Goal: Task Accomplishment & Management: Manage account settings

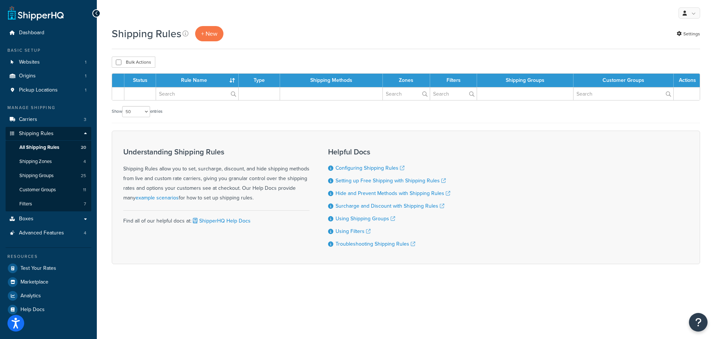
select select "50"
click at [50, 146] on span "All Shipping Rules" at bounding box center [39, 148] width 40 height 6
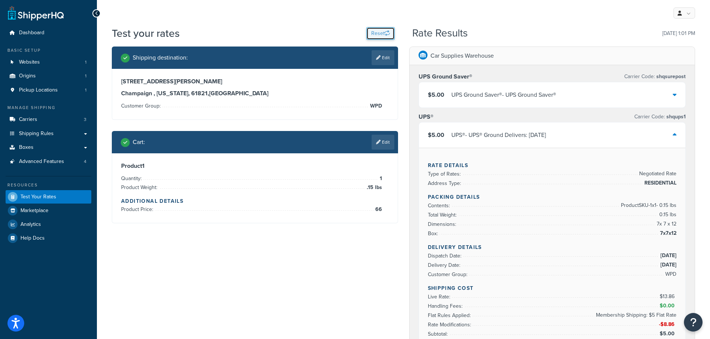
click at [379, 33] on button "Reset" at bounding box center [380, 33] width 28 height 13
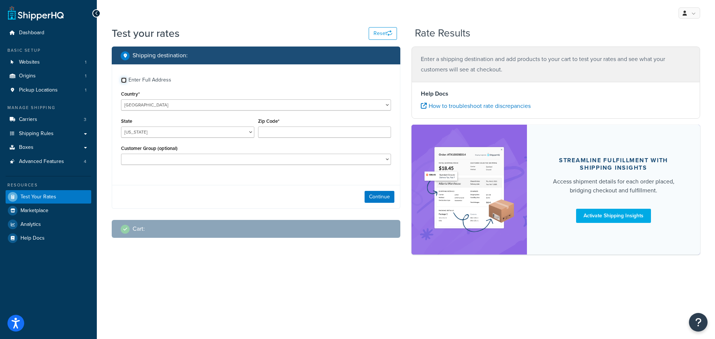
click at [123, 80] on input "Enter Full Address" at bounding box center [124, 80] width 6 height 6
checkbox input "true"
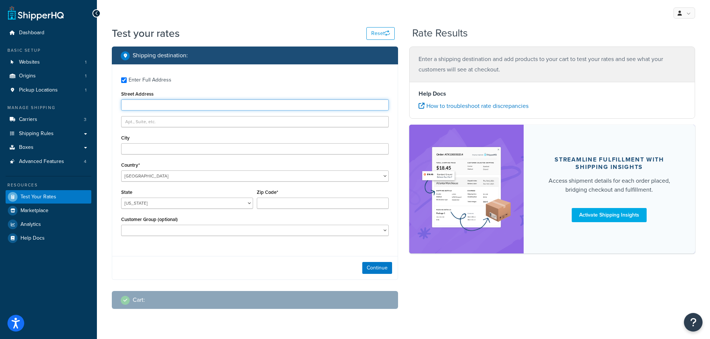
click at [134, 104] on input "Street Address" at bounding box center [255, 104] width 268 height 11
click at [135, 104] on input "1231 Naperville Drive" at bounding box center [255, 104] width 268 height 11
type input "251 Ann St"
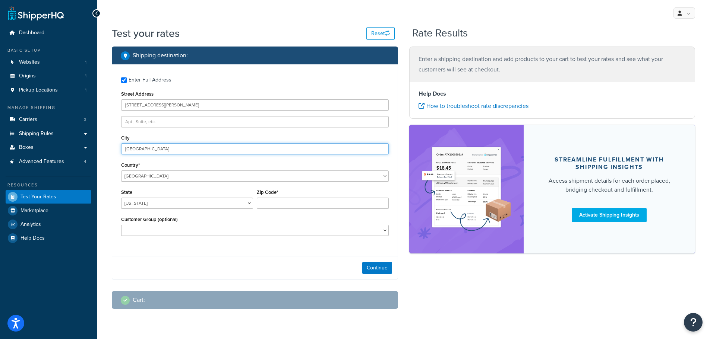
type input "Clarendon Hills"
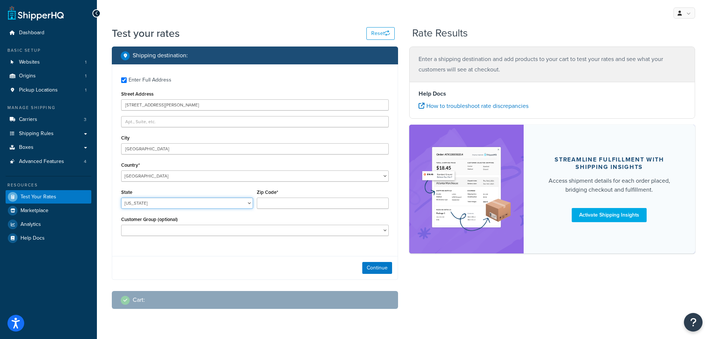
select select "IL"
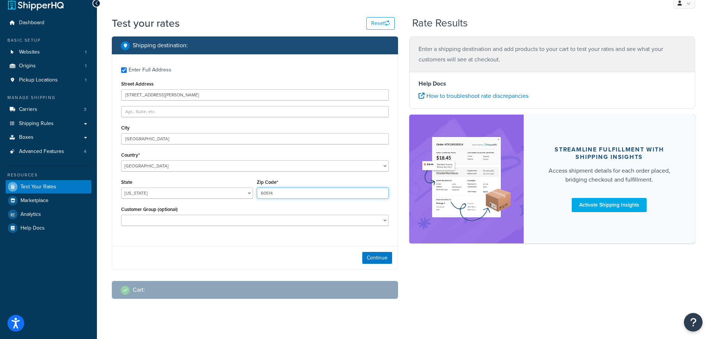
scroll to position [19, 0]
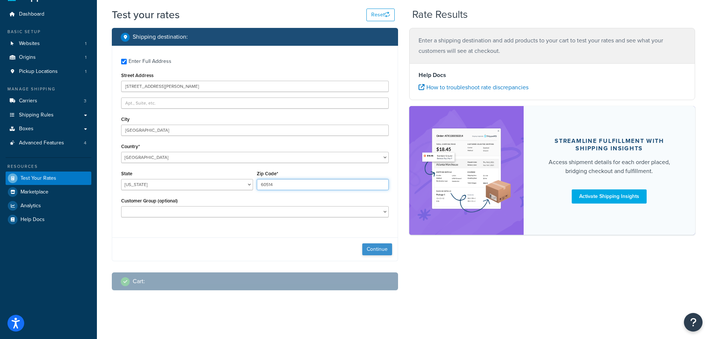
type input "60514"
click at [370, 247] on button "Continue" at bounding box center [377, 250] width 30 height 12
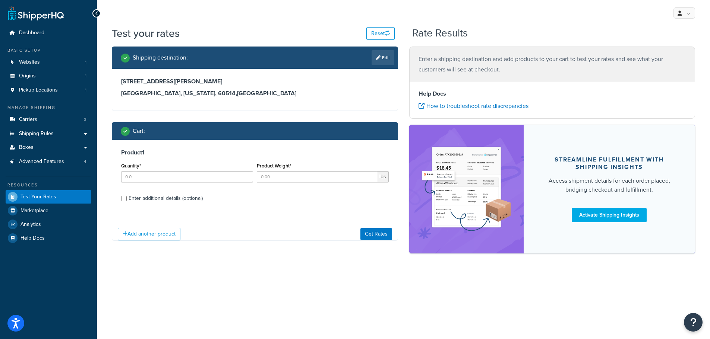
scroll to position [0, 0]
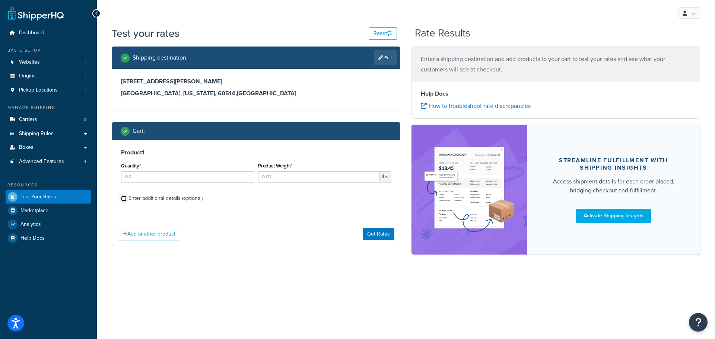
click at [123, 197] on input "Enter additional details (optional)" at bounding box center [124, 199] width 6 height 6
checkbox input "true"
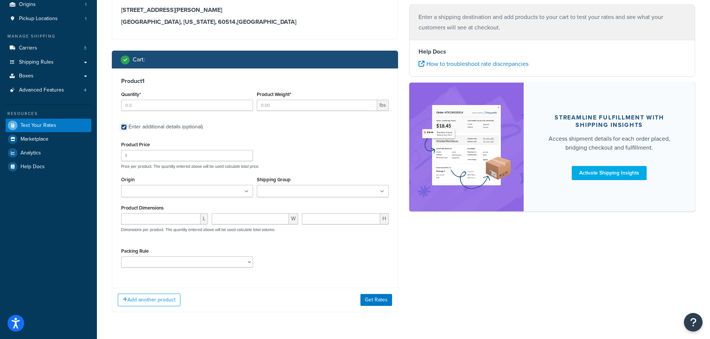
scroll to position [75, 0]
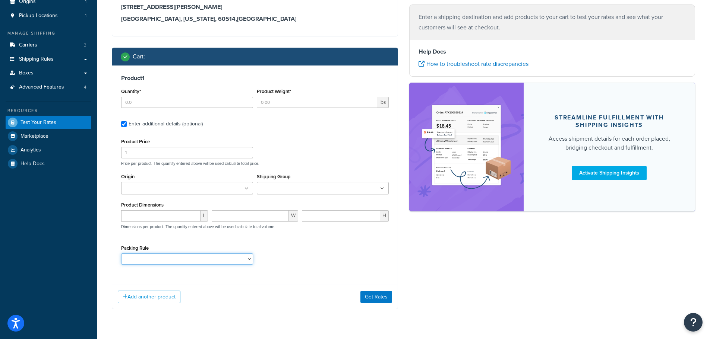
click at [198, 261] on select "pack sep test rule ikea bookshelf" at bounding box center [187, 259] width 132 height 11
click at [192, 262] on select "pack sep test rule ikea bookshelf" at bounding box center [187, 259] width 132 height 11
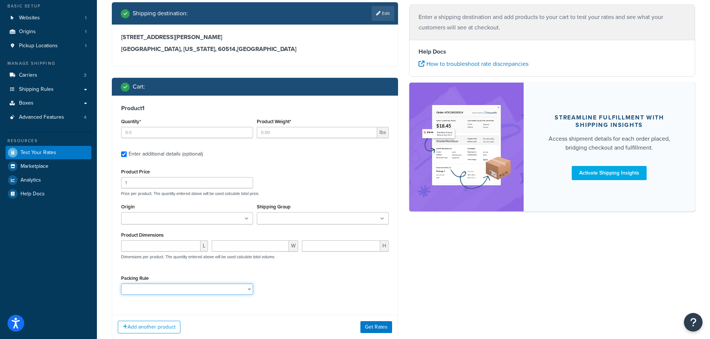
scroll to position [0, 0]
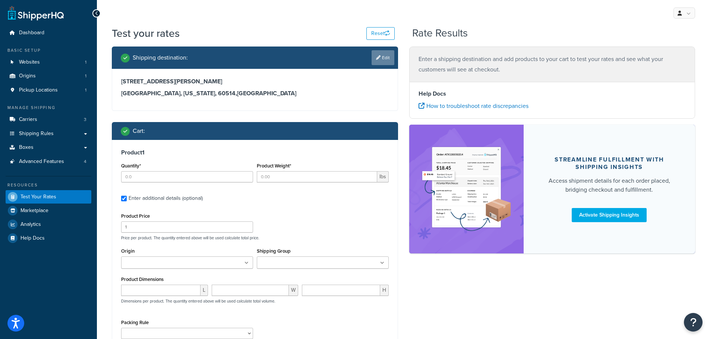
click at [378, 56] on icon at bounding box center [378, 58] width 4 height 4
select select "IL"
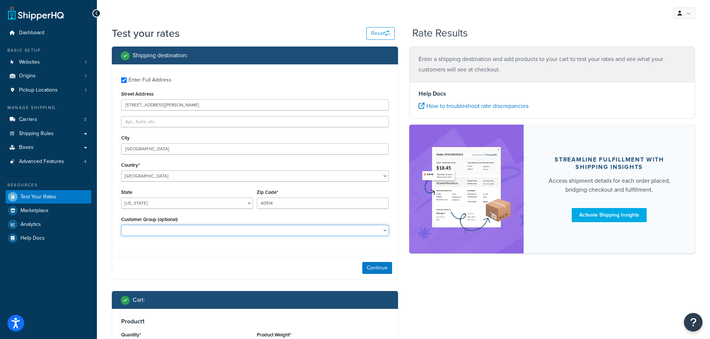
click at [187, 230] on select "CM-1236 Tier: WPD_learn CM-1236 Tier: WPD_pro CM-1236 Tier:WPD_pro CM-1717 Tier…" at bounding box center [255, 230] width 268 height 11
click at [108, 187] on div "Shipping destination : Enter Full Address Street Address 251 Ann St City Claren…" at bounding box center [254, 306] width 297 height 518
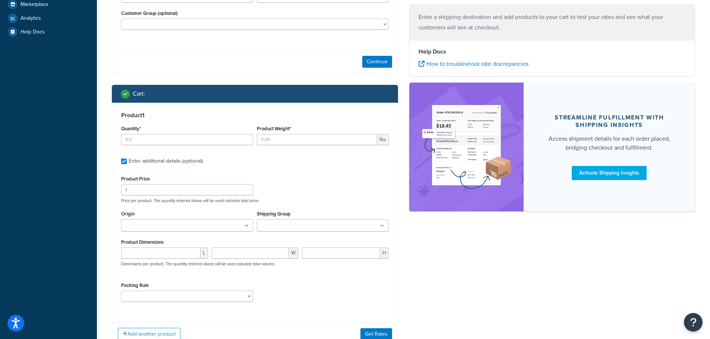
scroll to position [224, 0]
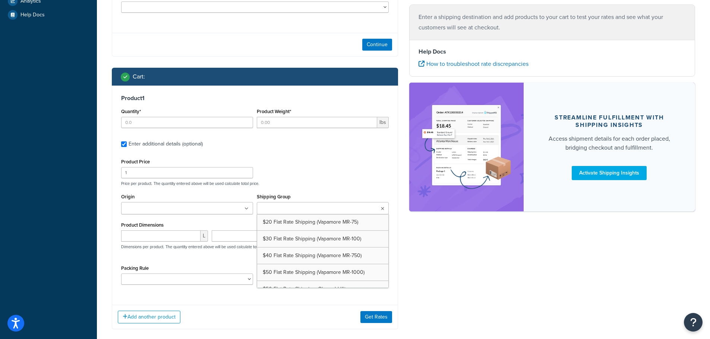
click at [382, 209] on icon at bounding box center [382, 209] width 3 height 4
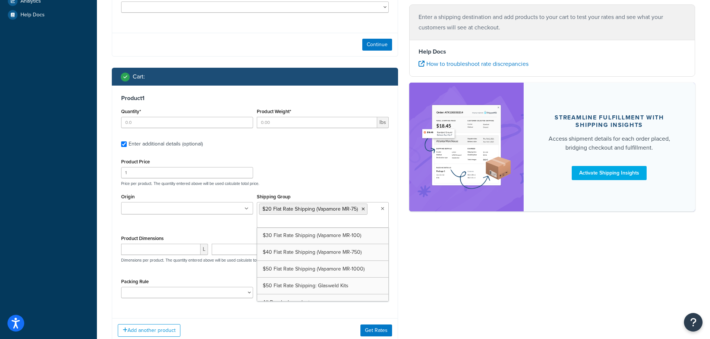
click at [415, 254] on div "Shipping destination : Enter Full Address Street Address 251 Ann St City Claren…" at bounding box center [403, 88] width 594 height 531
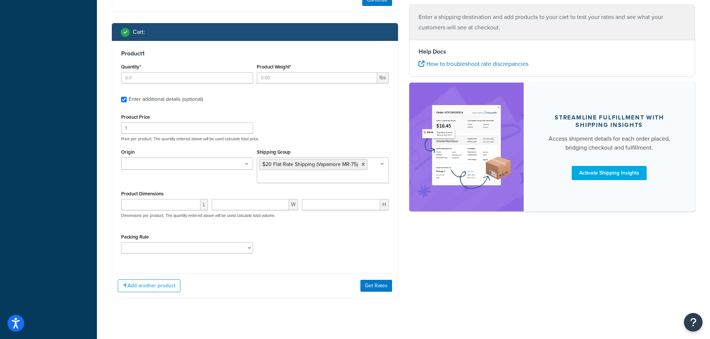
scroll to position [276, 0]
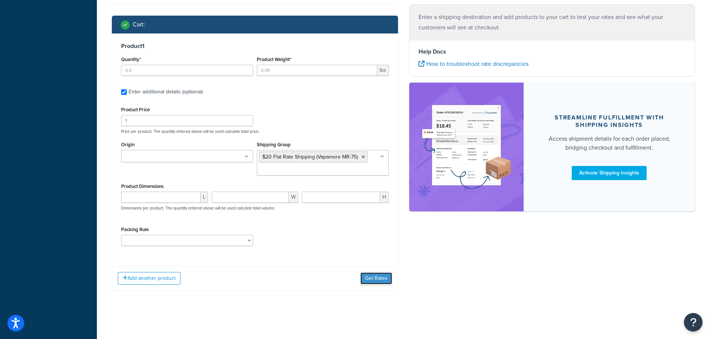
click at [376, 276] on button "Get Rates" at bounding box center [376, 279] width 32 height 12
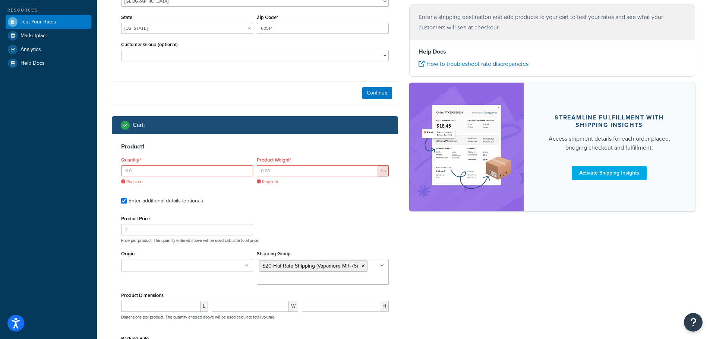
scroll to position [127, 0]
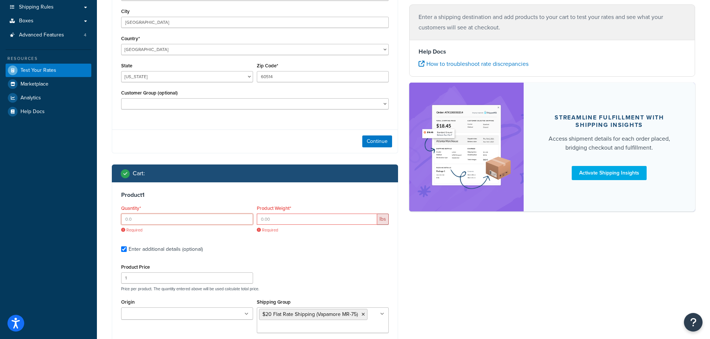
click at [159, 221] on input "Quantity*" at bounding box center [187, 219] width 132 height 11
type input "1"
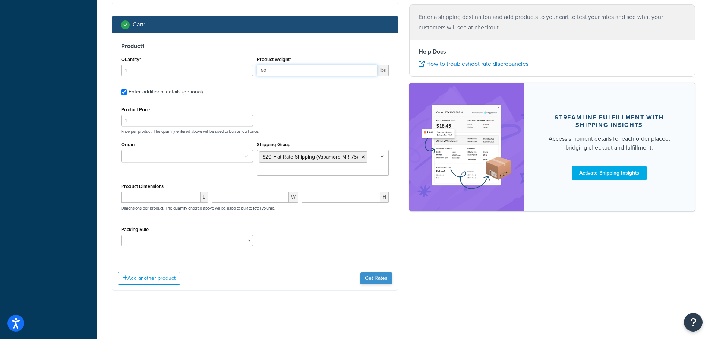
type input "50"
click at [379, 277] on button "Get Rates" at bounding box center [376, 279] width 32 height 12
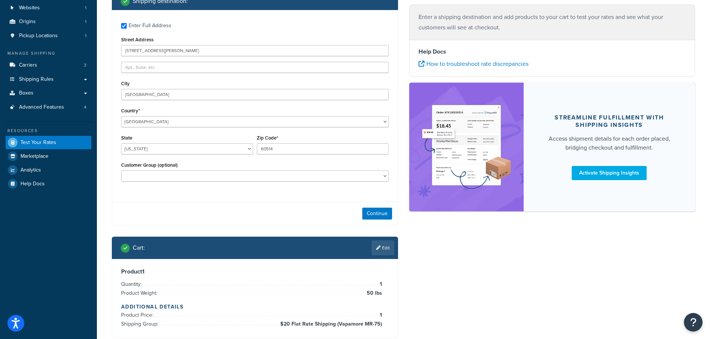
scroll to position [0, 0]
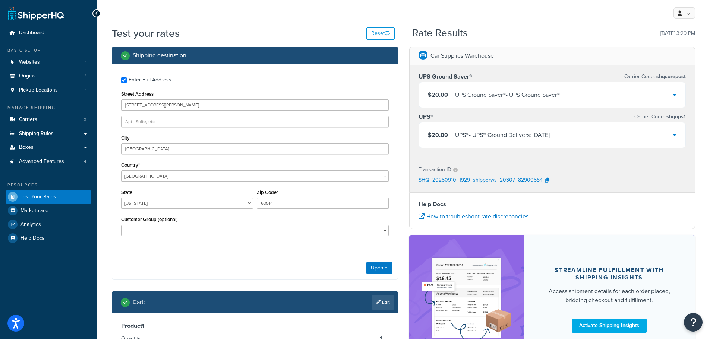
click at [615, 135] on div "$20.00 UPS® - UPS® Ground Delivers: Fri, Sep 12" at bounding box center [552, 135] width 267 height 25
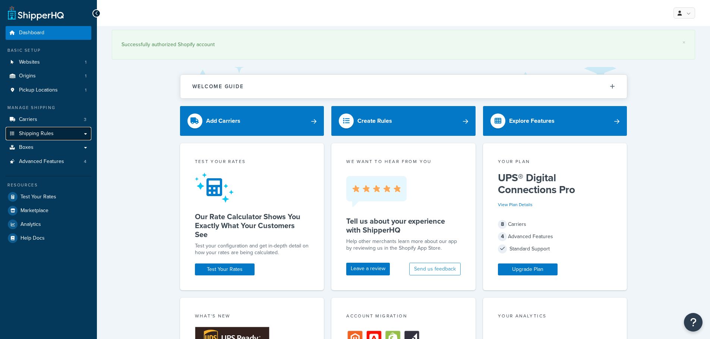
click at [50, 133] on span "Shipping Rules" at bounding box center [36, 134] width 35 height 6
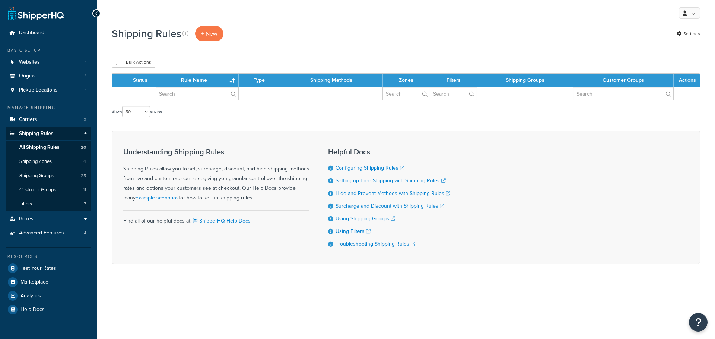
select select "50"
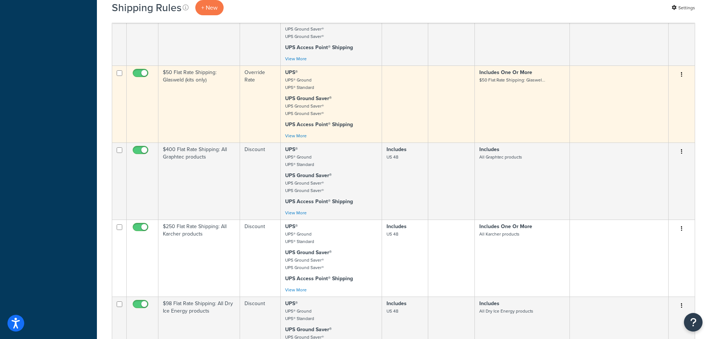
scroll to position [671, 0]
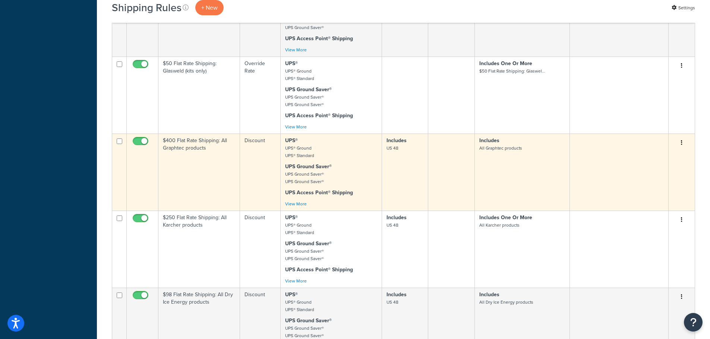
click at [249, 151] on td "Discount" at bounding box center [260, 172] width 40 height 77
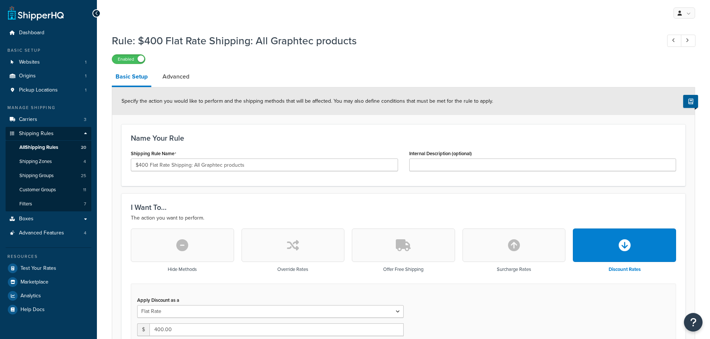
select select "ITEM"
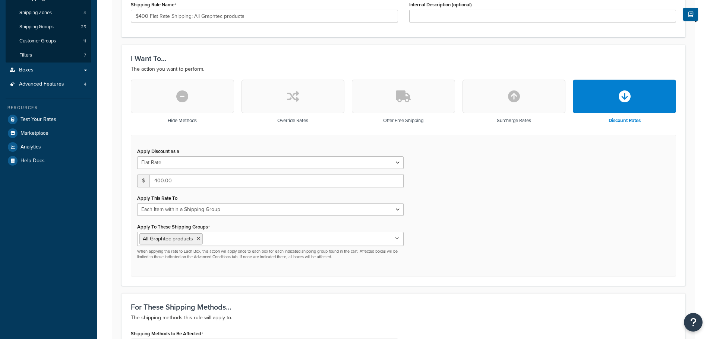
click at [282, 104] on button "button" at bounding box center [292, 97] width 103 height 34
type input "0"
select select "CART"
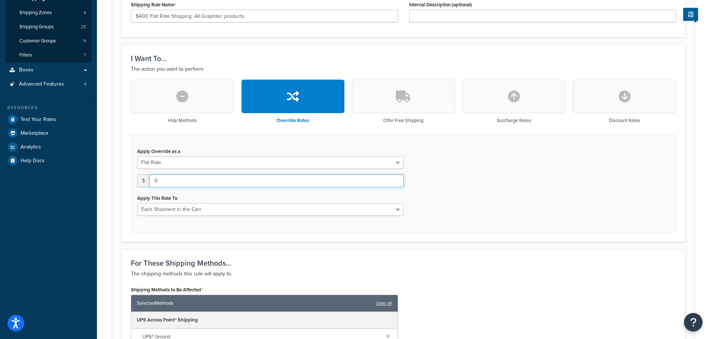
drag, startPoint x: 165, startPoint y: 180, endPoint x: 146, endPoint y: 177, distance: 19.1
click at [146, 177] on div "$ 0" at bounding box center [270, 181] width 266 height 13
type input "400"
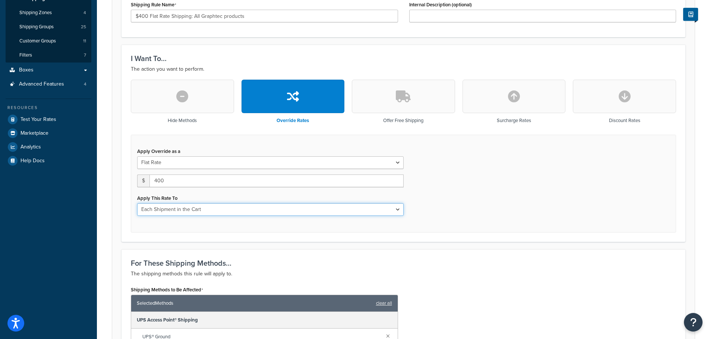
click at [244, 211] on select "Each Shipment in the Cart Each Shipping Group in the Cart Each Item within a Sh…" at bounding box center [270, 209] width 266 height 13
click at [257, 195] on div "Apply This Rate To Each Shipment in the Cart Each Shipping Group in the Cart Ea…" at bounding box center [270, 204] width 266 height 23
click at [350, 212] on select "Each Shipment in the Cart Each Shipping Group in the Cart Each Item within a Sh…" at bounding box center [270, 209] width 266 height 13
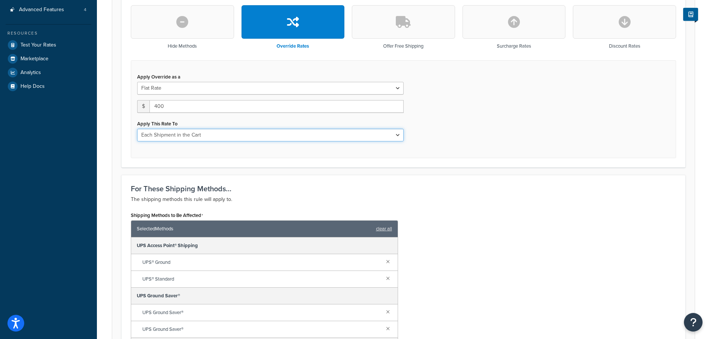
scroll to position [566, 0]
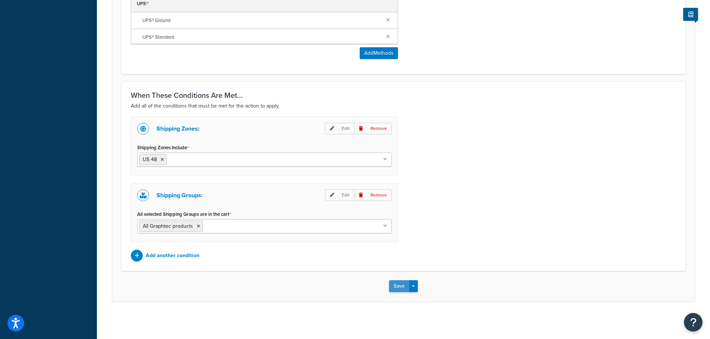
click at [397, 285] on button "Save" at bounding box center [399, 287] width 20 height 12
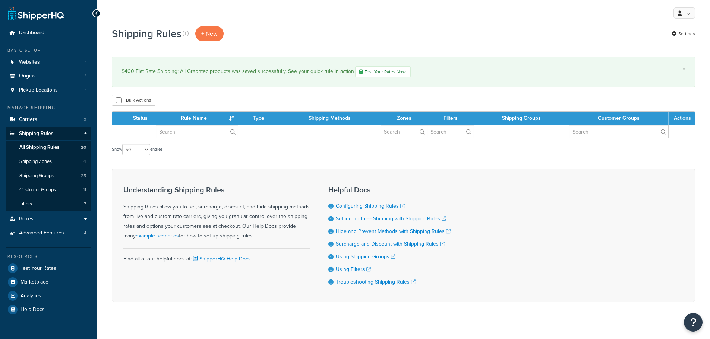
select select "50"
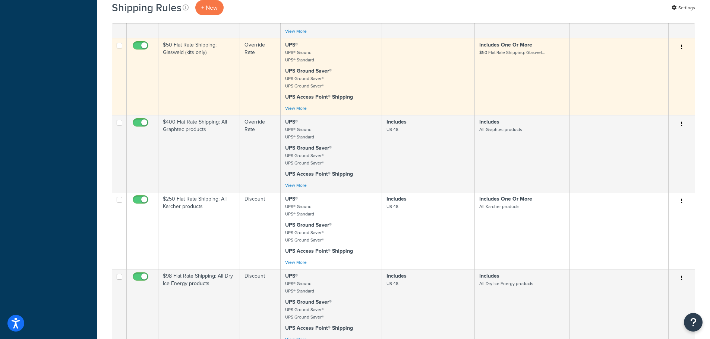
scroll to position [745, 0]
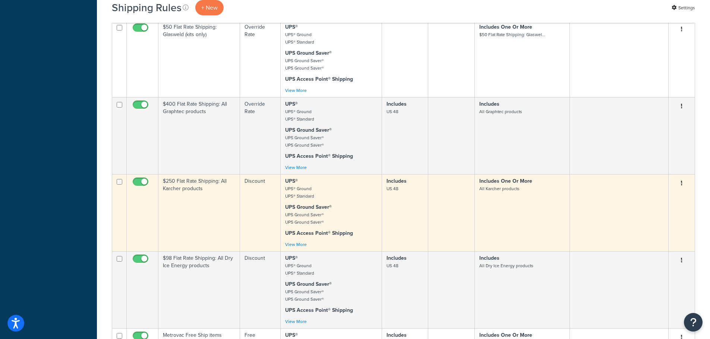
click at [251, 187] on td "Discount" at bounding box center [260, 212] width 40 height 77
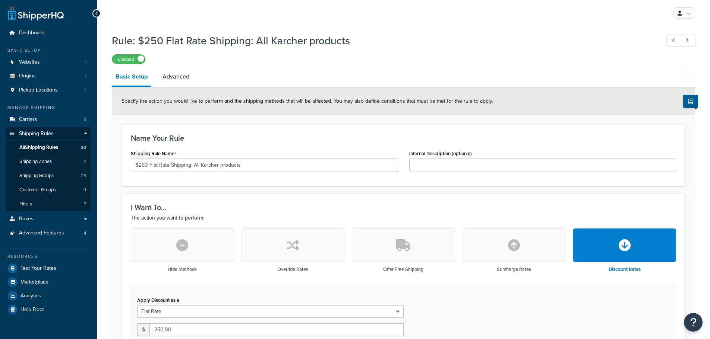
select select "SHIPPING_GROUP"
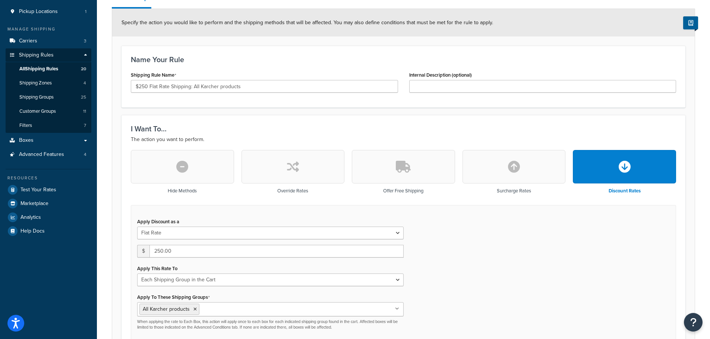
scroll to position [75, 0]
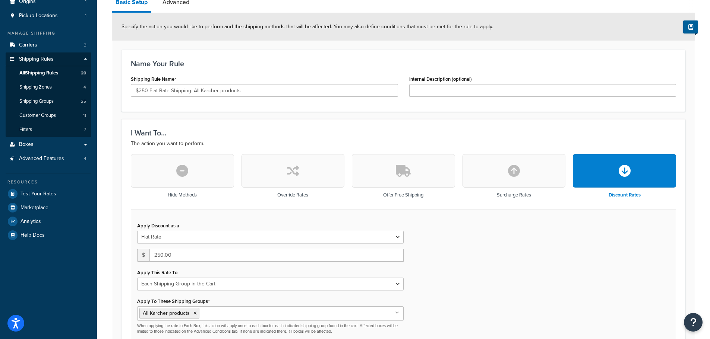
click at [294, 173] on icon "button" at bounding box center [293, 171] width 12 height 12
type input "0"
select select "CART"
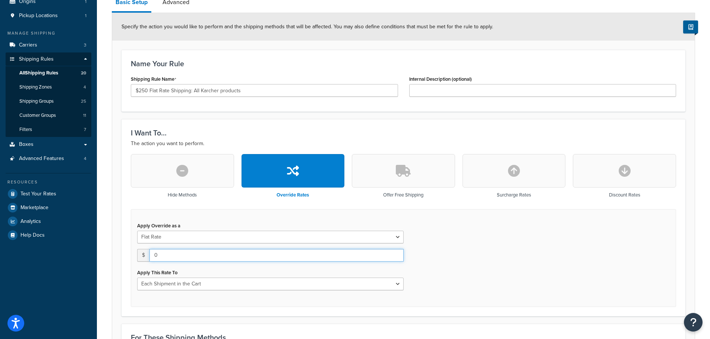
click at [160, 253] on input "0" at bounding box center [276, 255] width 254 height 13
drag, startPoint x: 160, startPoint y: 253, endPoint x: 140, endPoint y: 250, distance: 20.3
click at [140, 250] on div "$ 0" at bounding box center [270, 255] width 266 height 13
type input "250"
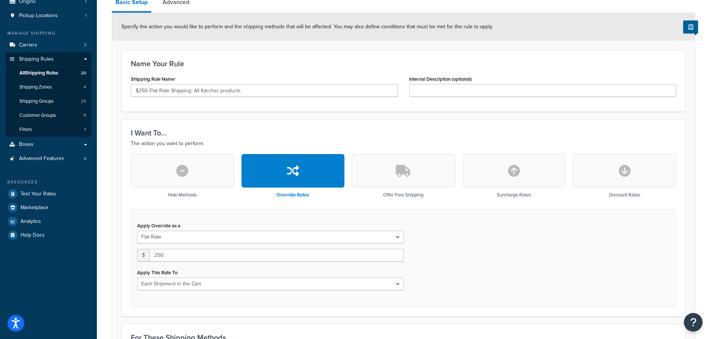
click at [493, 238] on div "Apply Override as a Flat Rate Percentage Flat Rate & Percentage $ 250 Apply Thi…" at bounding box center [403, 258] width 545 height 98
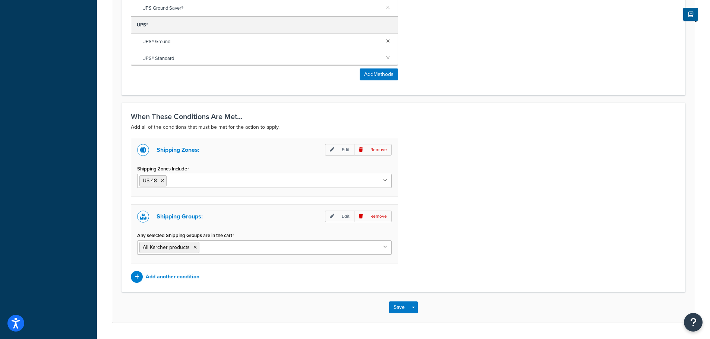
scroll to position [566, 0]
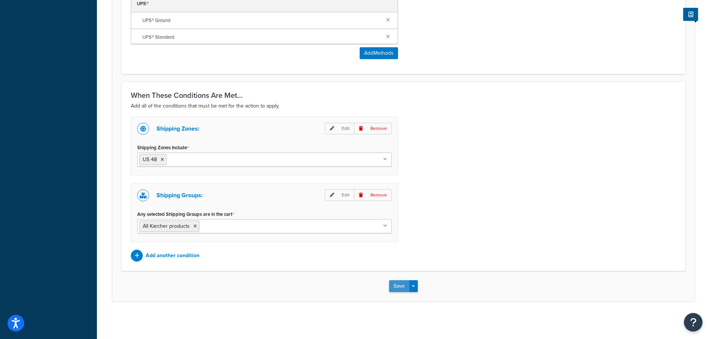
click at [397, 287] on button "Save" at bounding box center [399, 287] width 20 height 12
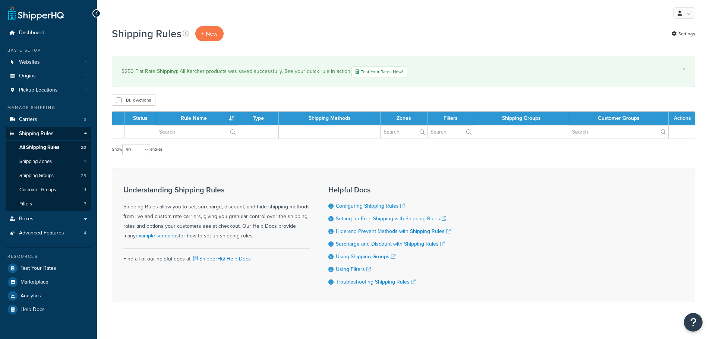
select select "50"
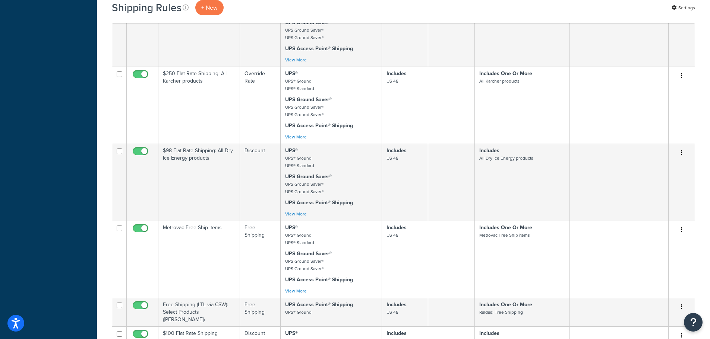
scroll to position [857, 0]
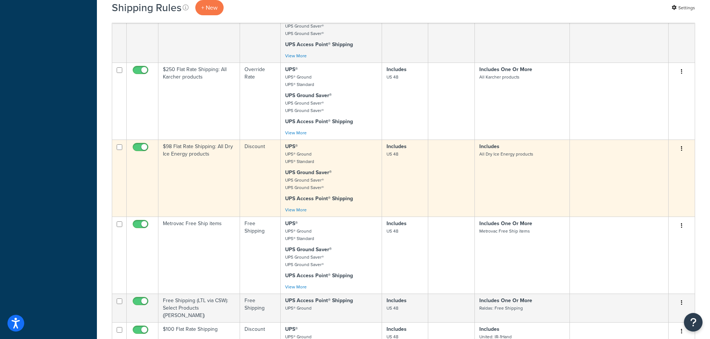
click at [257, 163] on td "Discount" at bounding box center [260, 178] width 40 height 77
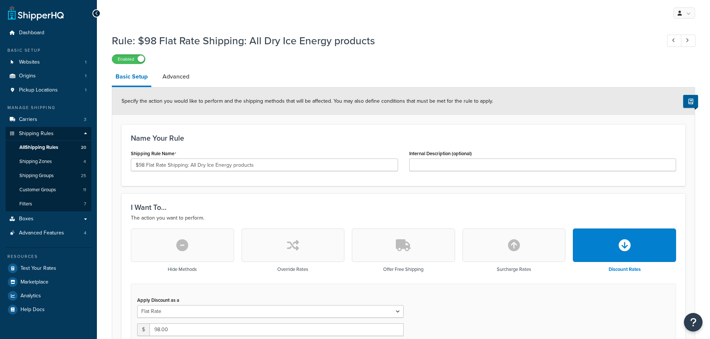
select select "SHIPPING_GROUP"
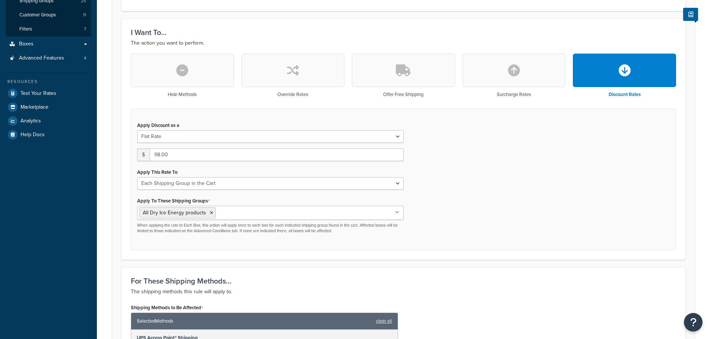
scroll to position [186, 0]
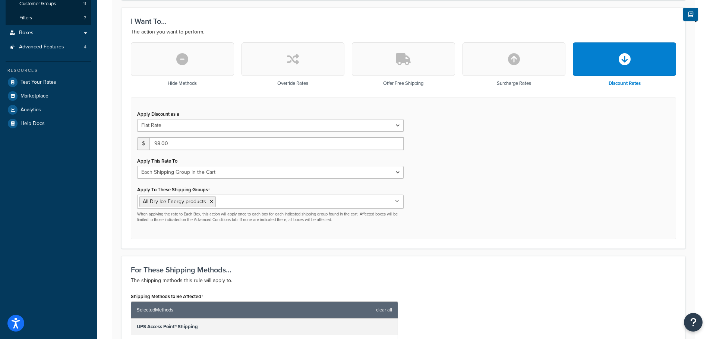
click at [294, 60] on icon "button" at bounding box center [293, 59] width 12 height 12
type input "0"
select select "CART"
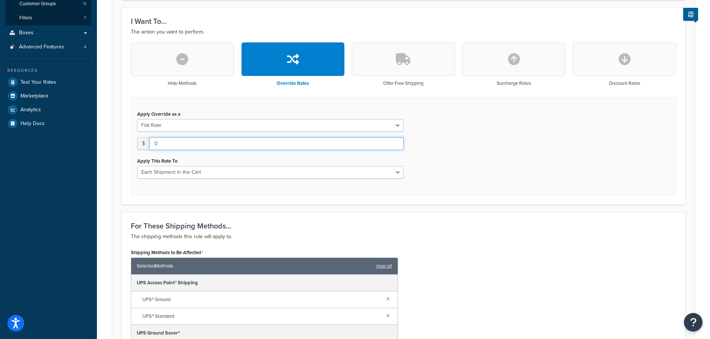
drag, startPoint x: 168, startPoint y: 145, endPoint x: 131, endPoint y: 142, distance: 37.0
click at [131, 142] on div "Apply Override as a Flat Rate Percentage Flat Rate & Percentage $ 0 Apply This …" at bounding box center [403, 147] width 545 height 98
type input "98"
click at [427, 221] on div "For These Shipping Methods... The shipping methods this rule will apply to. Shi…" at bounding box center [403, 333] width 564 height 242
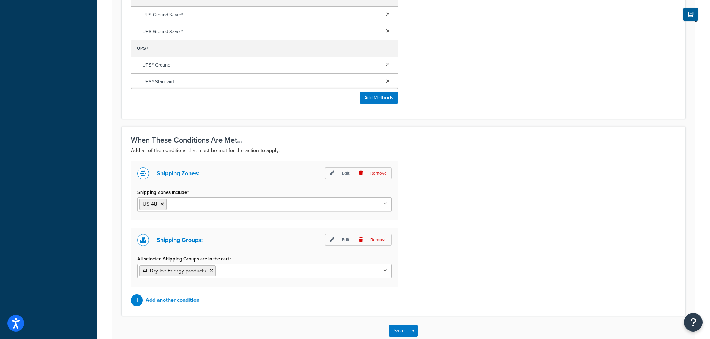
scroll to position [566, 0]
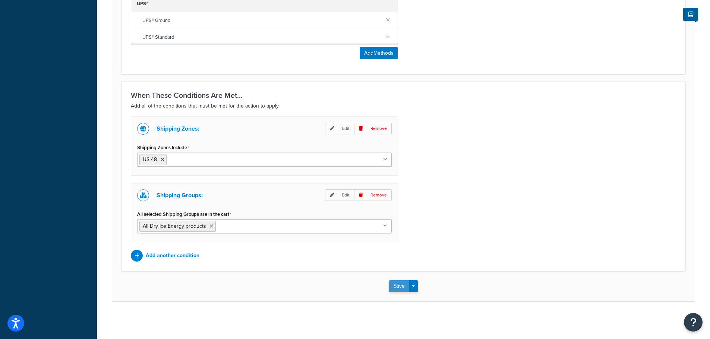
click at [397, 284] on button "Save" at bounding box center [399, 287] width 20 height 12
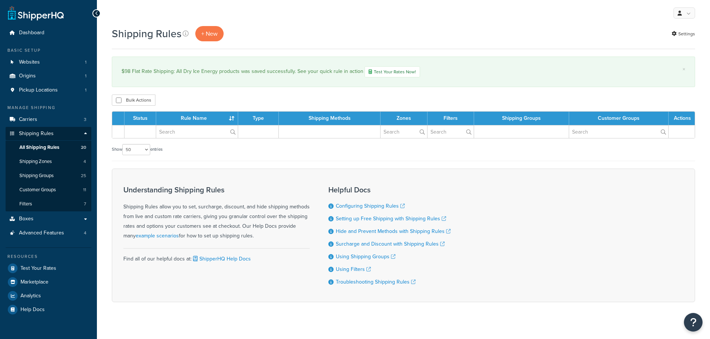
select select "50"
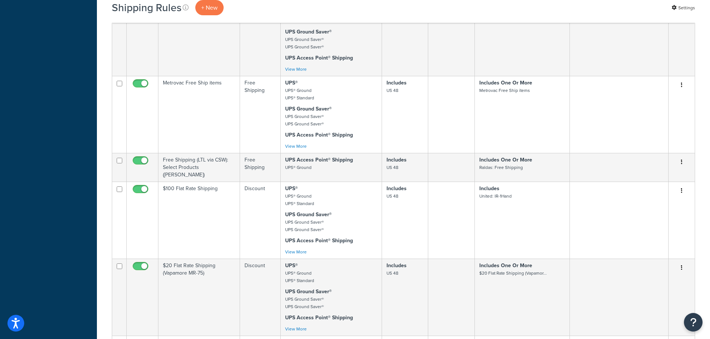
scroll to position [1006, 0]
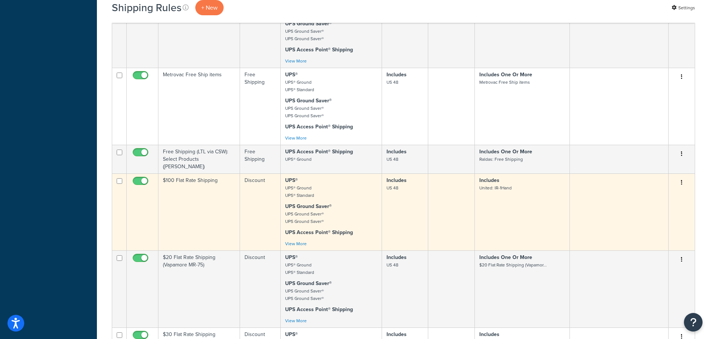
click at [250, 189] on td "Discount" at bounding box center [260, 212] width 40 height 77
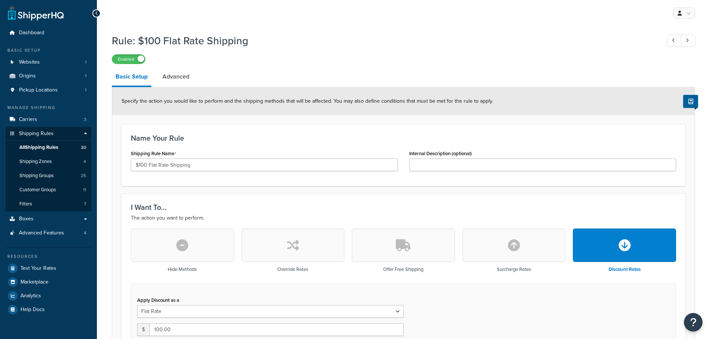
select select "ITEM"
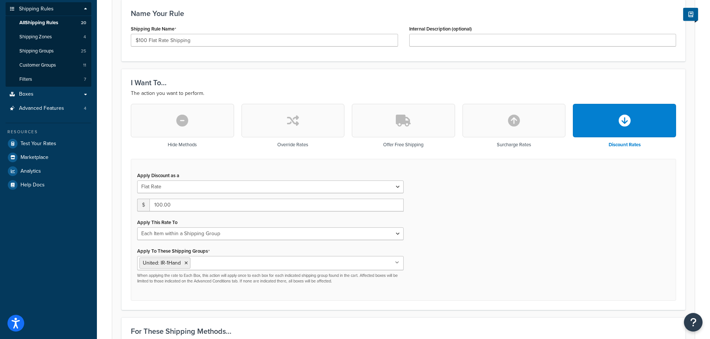
scroll to position [149, 0]
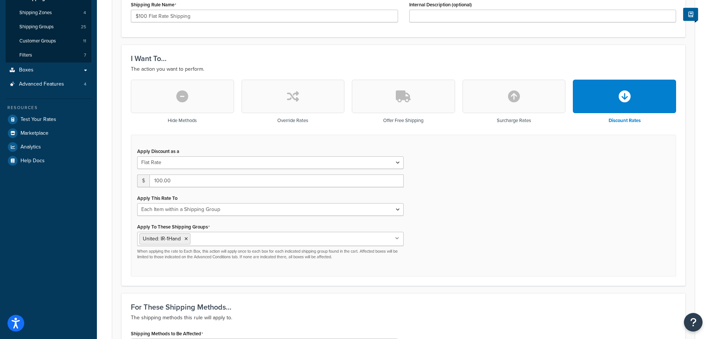
click at [289, 98] on icon "button" at bounding box center [293, 97] width 12 height 12
type input "0"
select select "CART"
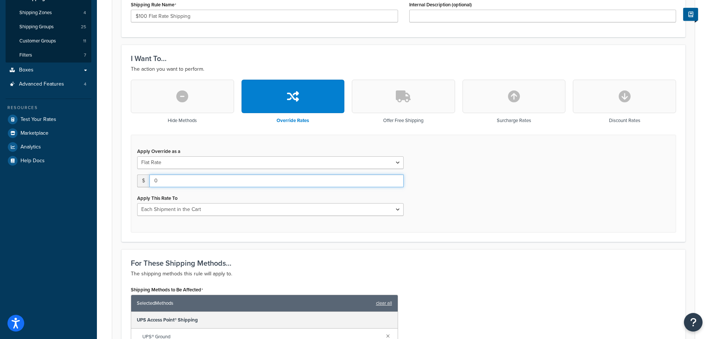
drag, startPoint x: 159, startPoint y: 180, endPoint x: 129, endPoint y: 178, distance: 30.2
click at [129, 178] on div "Hide Methods Override Rates Offer Free Shipping Surcharge Rates Discount Rates …" at bounding box center [403, 156] width 556 height 153
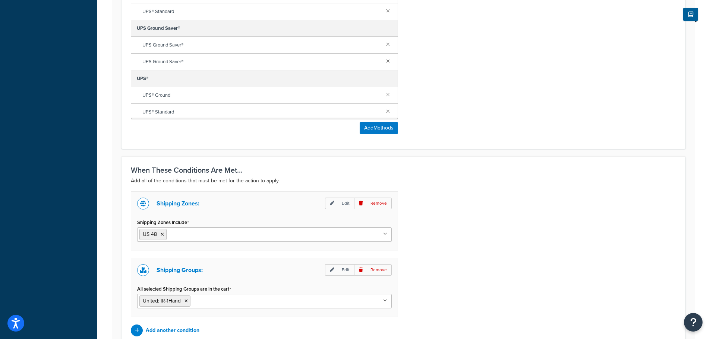
scroll to position [566, 0]
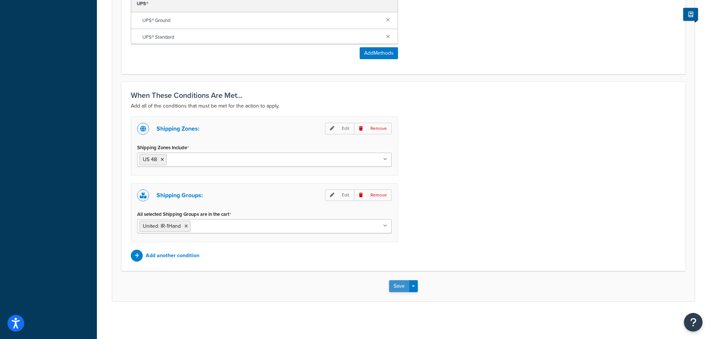
type input "100"
click at [399, 285] on button "Save" at bounding box center [399, 287] width 20 height 12
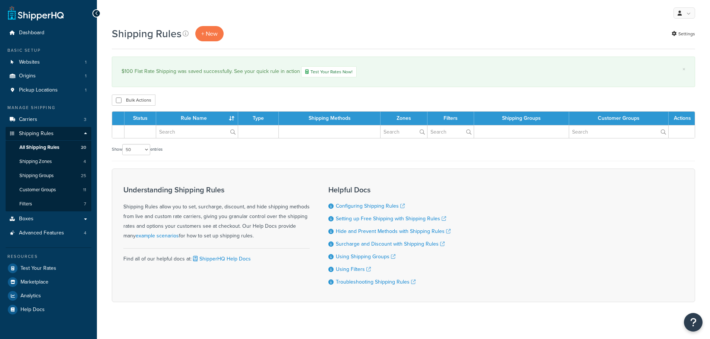
select select "50"
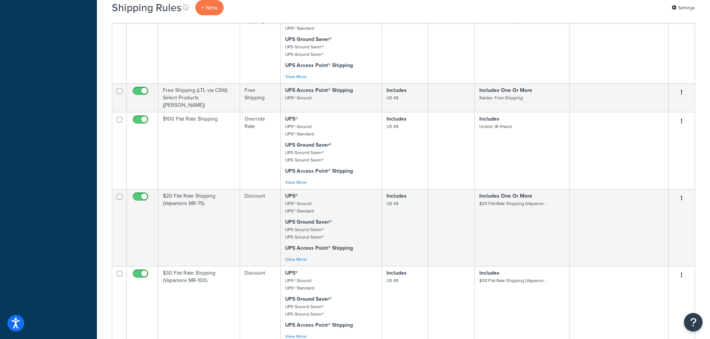
scroll to position [1080, 0]
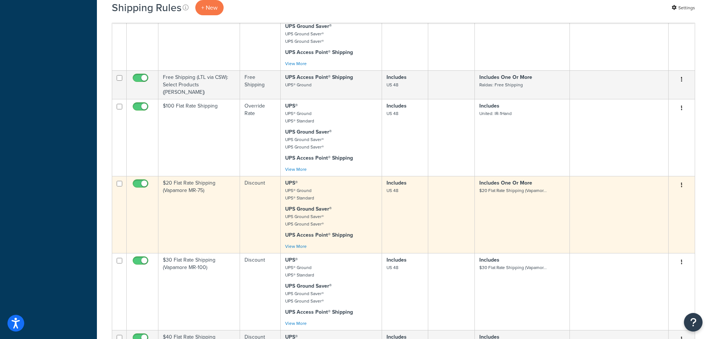
click at [253, 186] on td "Discount" at bounding box center [260, 214] width 40 height 77
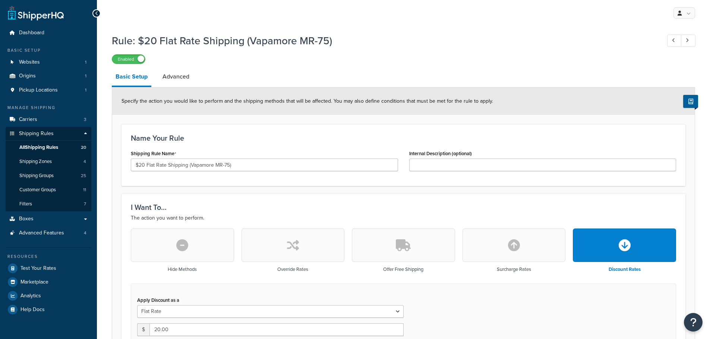
select select "ITEM"
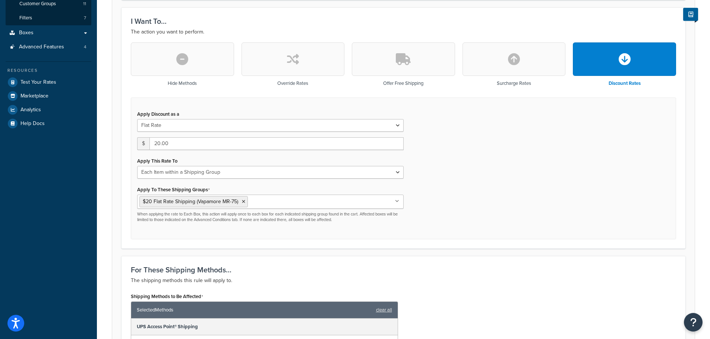
click at [281, 58] on button "button" at bounding box center [292, 59] width 103 height 34
type input "0"
select select "CART"
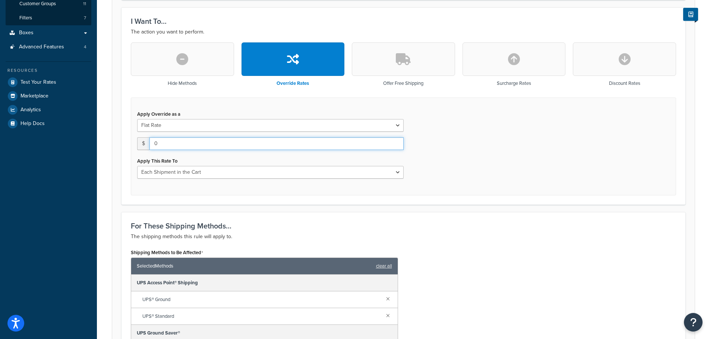
drag, startPoint x: 174, startPoint y: 144, endPoint x: 110, endPoint y: 143, distance: 64.8
click at [110, 143] on div "Rule: $20 Flat Rate Shipping (Vapamore MR-75) Enabled Basic Setup Advanced Spec…" at bounding box center [403, 272] width 613 height 857
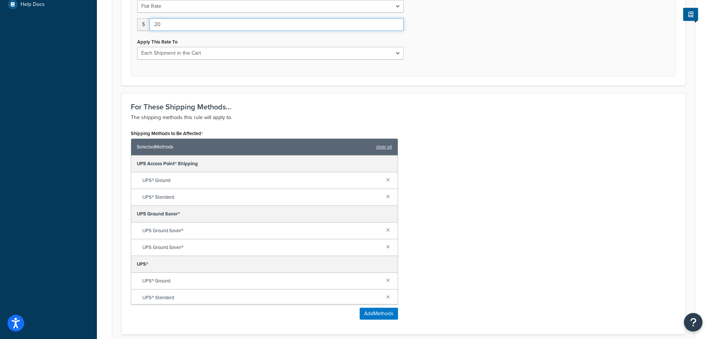
scroll to position [231, 0]
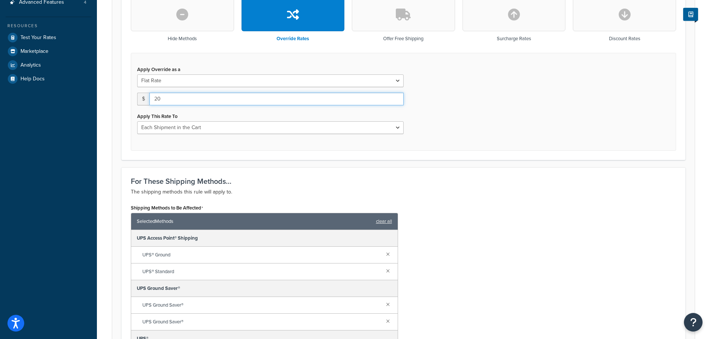
type input "20"
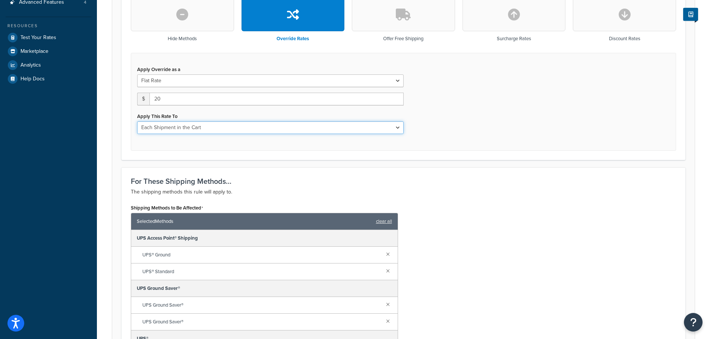
click at [265, 129] on select "Each Shipment in the Cart Each Shipping Group in the Cart Each Item within a Sh…" at bounding box center [270, 127] width 266 height 13
select select "ITEM"
click at [137, 121] on select "Each Shipment in the Cart Each Shipping Group in the Cart Each Item within a Sh…" at bounding box center [270, 127] width 266 height 13
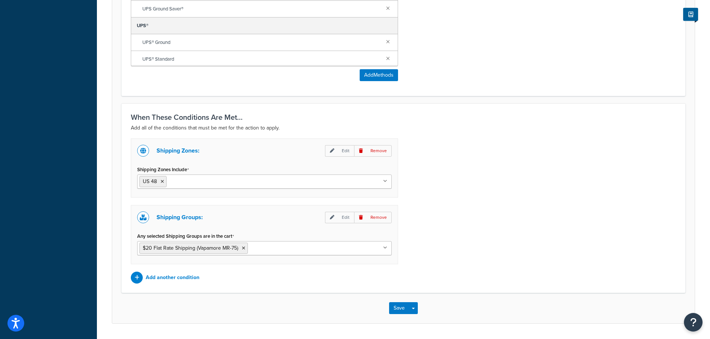
scroll to position [610, 0]
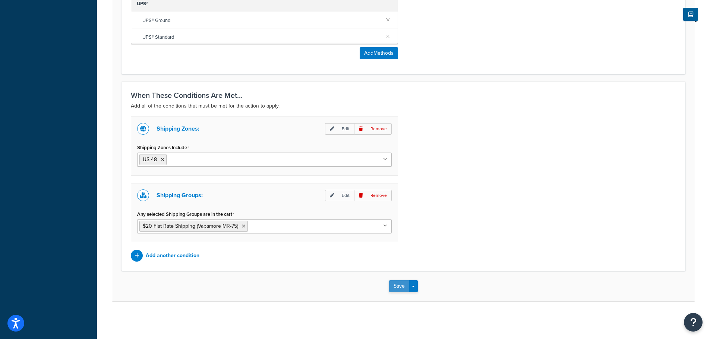
click at [400, 285] on button "Save" at bounding box center [399, 287] width 20 height 12
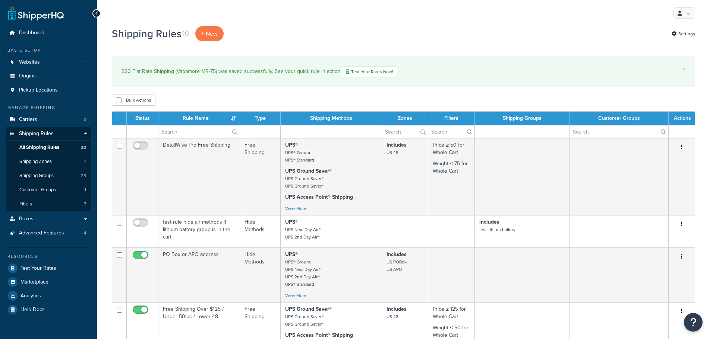
select select "50"
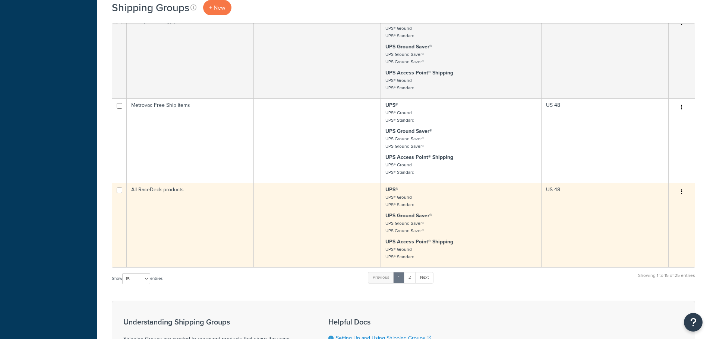
scroll to position [671, 0]
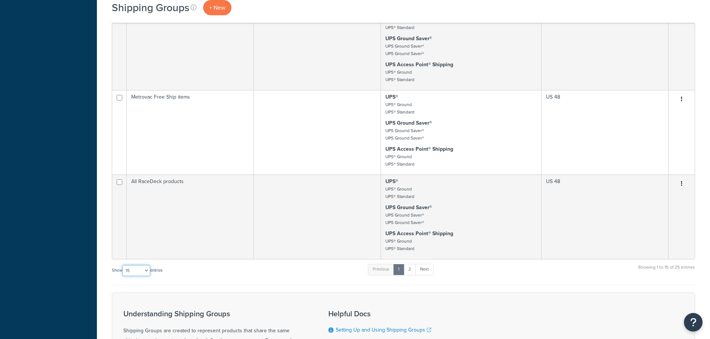
click at [145, 270] on select "10 15 25 50 100" at bounding box center [136, 270] width 28 height 11
select select "50"
click at [123, 276] on select "10 15 25 50 100" at bounding box center [136, 270] width 28 height 11
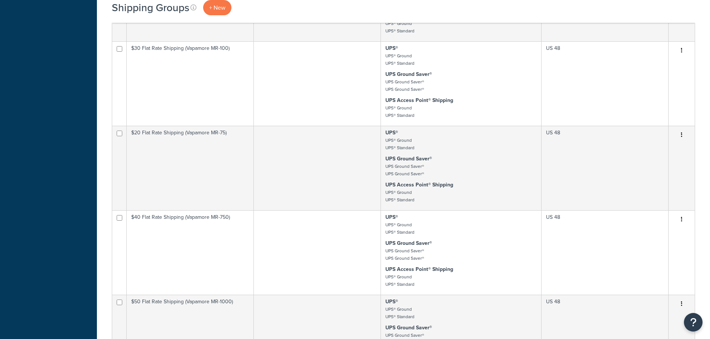
scroll to position [1267, 0]
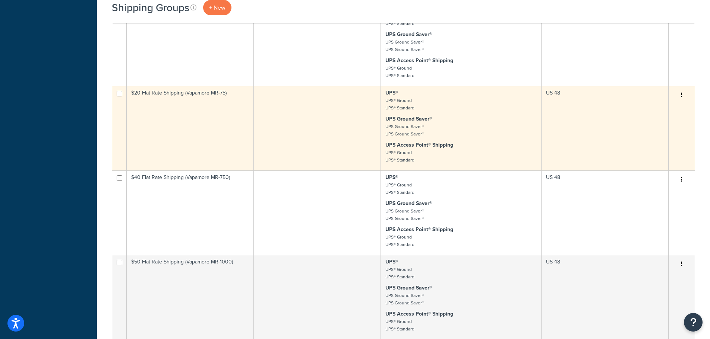
click at [192, 125] on td "$20 Flat Rate Shipping (Vapamore MR-75)" at bounding box center [190, 128] width 127 height 85
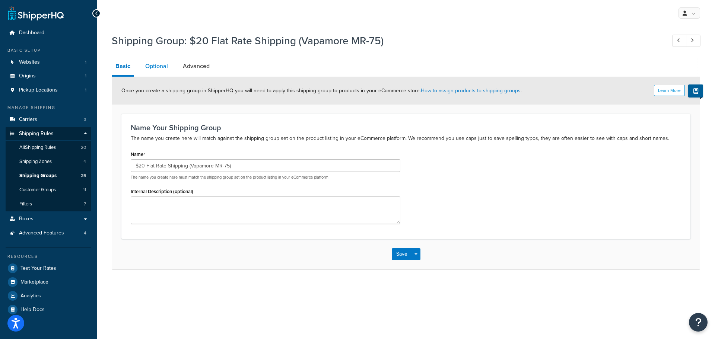
click at [153, 67] on link "Optional" at bounding box center [157, 66] width 30 height 18
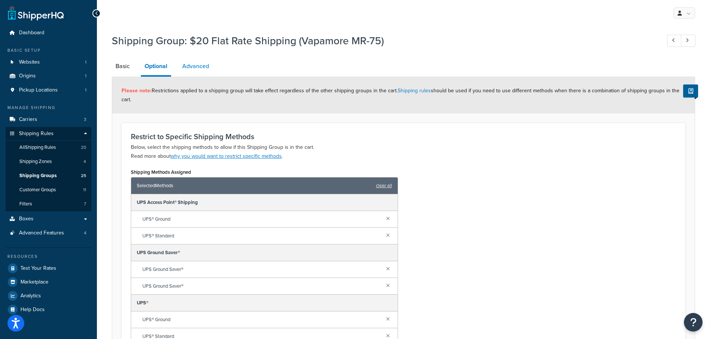
click at [198, 66] on link "Advanced" at bounding box center [195, 66] width 34 height 18
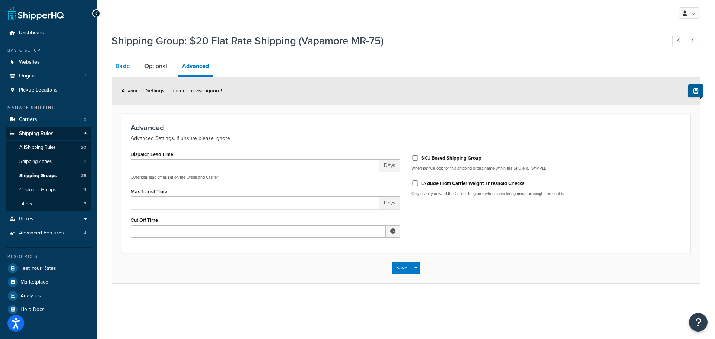
click at [120, 66] on link "Basic" at bounding box center [123, 66] width 22 height 18
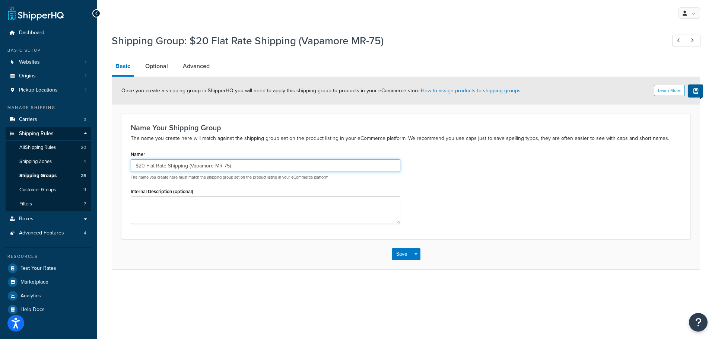
drag, startPoint x: 237, startPoint y: 165, endPoint x: 126, endPoint y: 164, distance: 110.7
click at [126, 164] on div "Name $20 Flat Rate Shipping (Vapamore MR-75) The name you create here must matc…" at bounding box center [265, 189] width 281 height 80
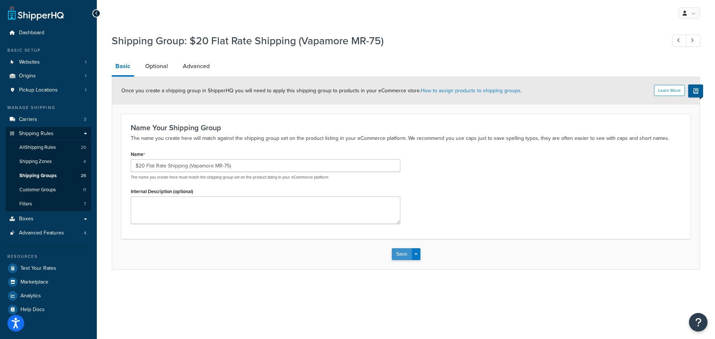
click at [399, 254] on button "Save" at bounding box center [402, 255] width 20 height 12
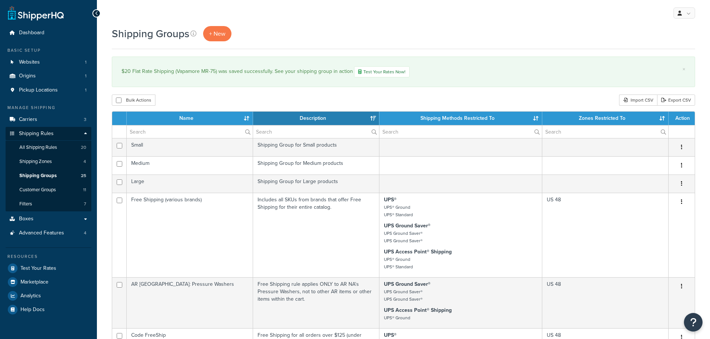
select select "15"
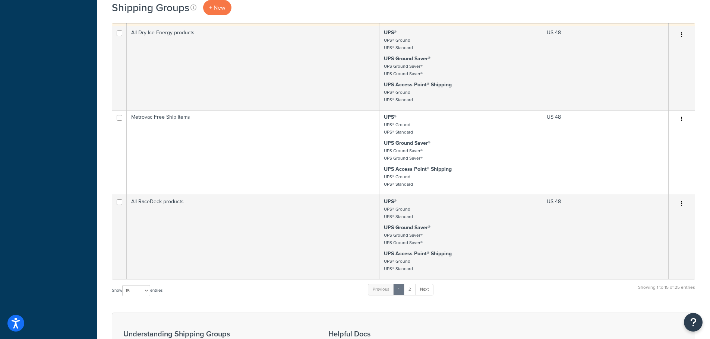
scroll to position [708, 0]
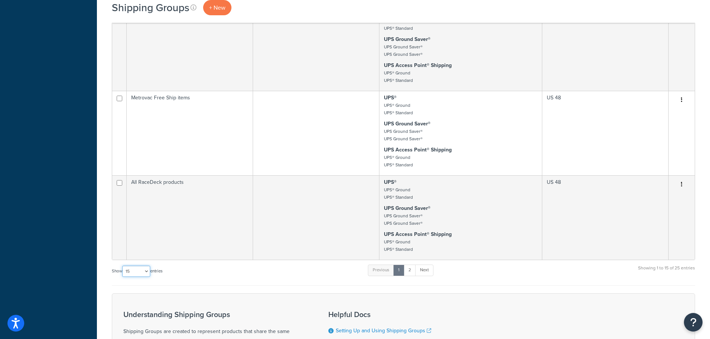
click at [136, 272] on select "10 15 25 50 100" at bounding box center [136, 271] width 28 height 11
select select "25"
click at [123, 277] on select "10 15 25 50 100" at bounding box center [136, 271] width 28 height 11
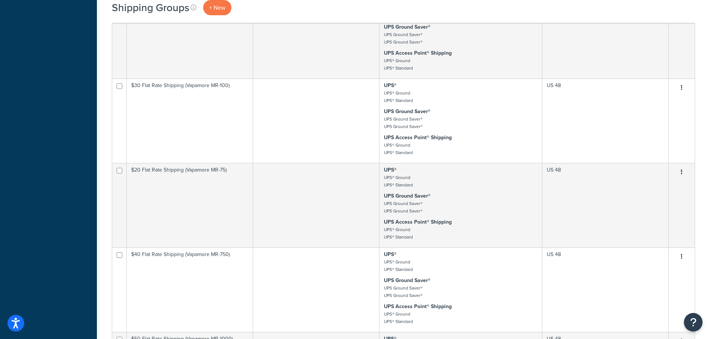
scroll to position [1230, 0]
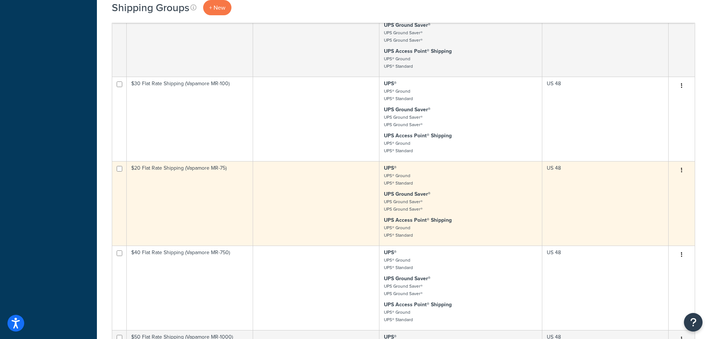
click at [227, 186] on td "$20 Flat Rate Shipping (Vapamore MR-75)" at bounding box center [190, 203] width 126 height 85
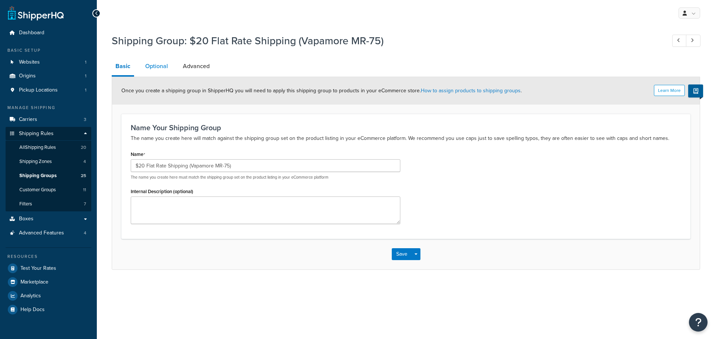
click at [160, 69] on link "Optional" at bounding box center [157, 66] width 30 height 18
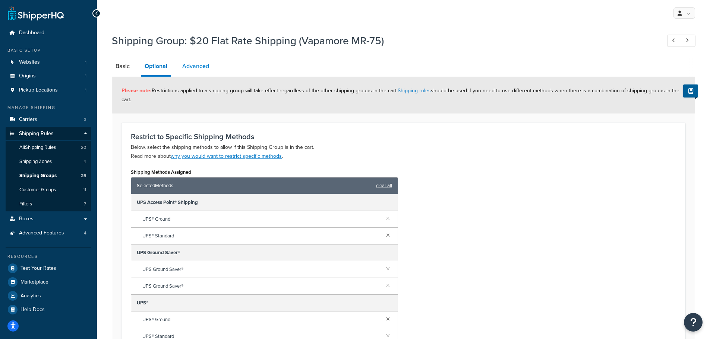
click at [203, 66] on link "Advanced" at bounding box center [195, 66] width 34 height 18
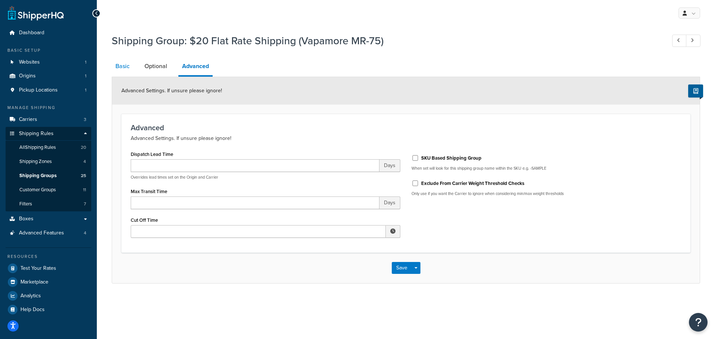
click at [120, 64] on link "Basic" at bounding box center [123, 66] width 22 height 18
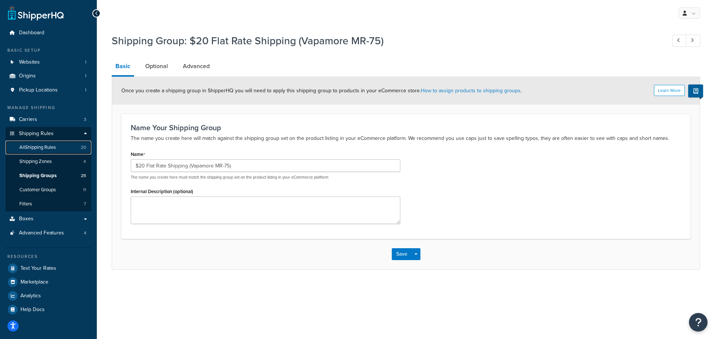
click at [49, 147] on span "All Shipping Rules" at bounding box center [37, 148] width 37 height 6
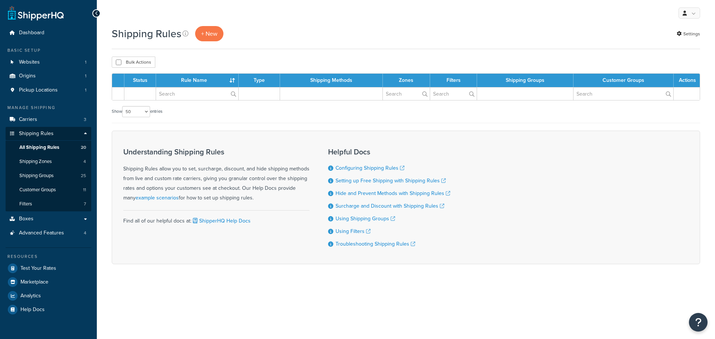
select select "50"
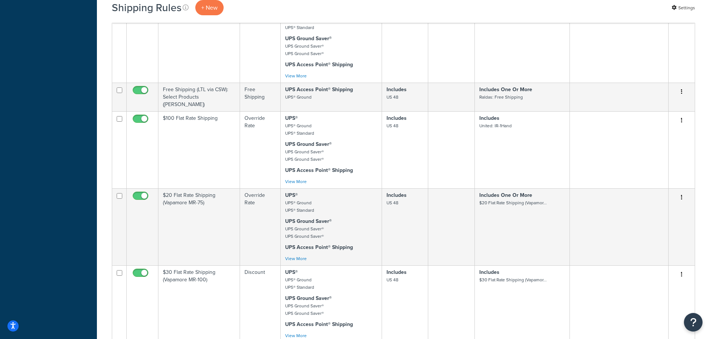
scroll to position [1043, 0]
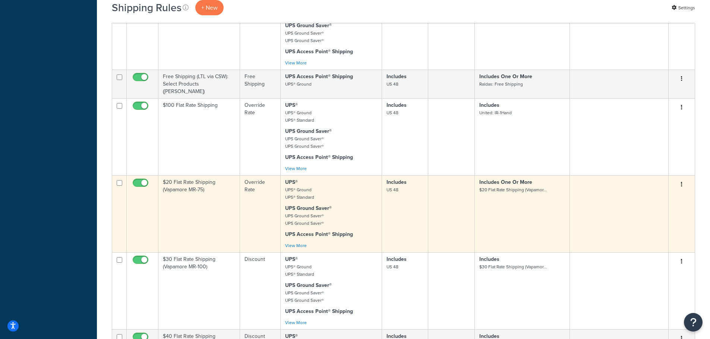
click at [198, 206] on td "$20 Flat Rate Shipping (Vapamore MR-75)" at bounding box center [199, 213] width 82 height 77
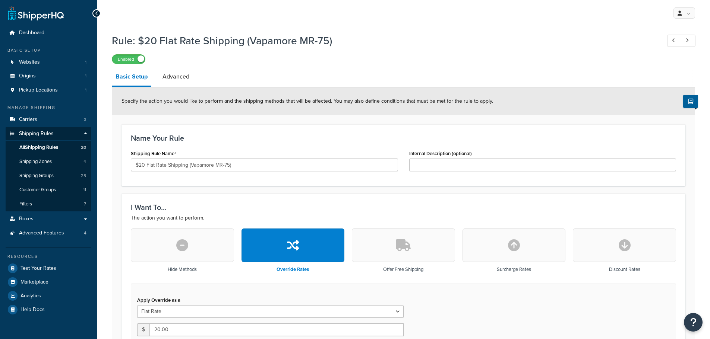
select select "ITEM"
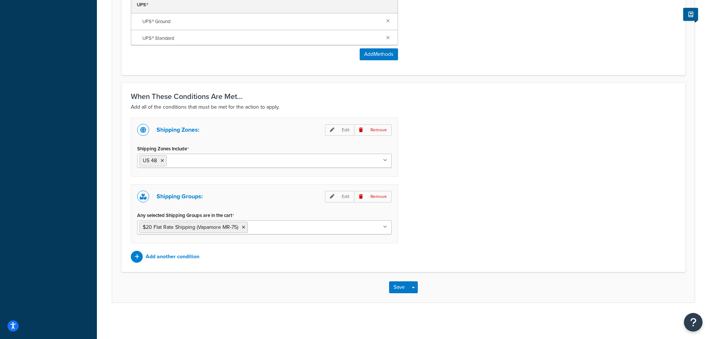
scroll to position [610, 0]
click at [180, 254] on p "Add another condition" at bounding box center [173, 256] width 54 height 10
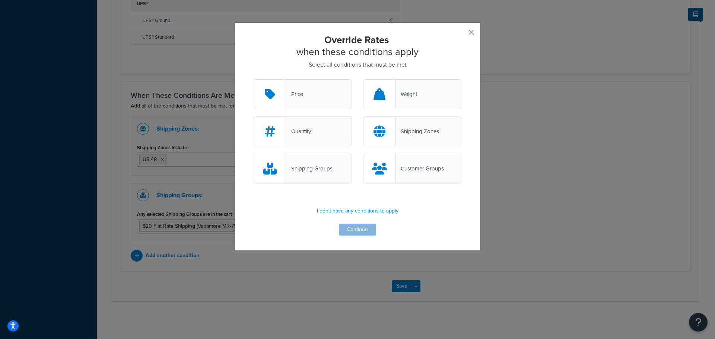
click at [462, 34] on button "button" at bounding box center [461, 35] width 2 height 2
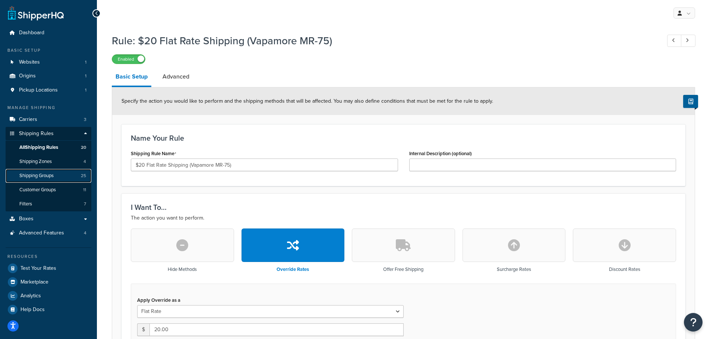
click at [50, 176] on span "Shipping Groups" at bounding box center [36, 176] width 34 height 6
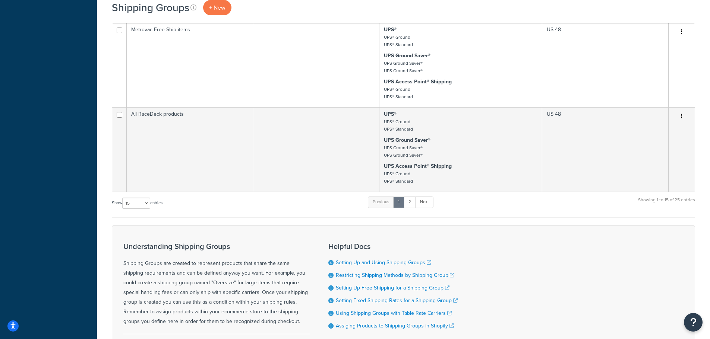
scroll to position [745, 0]
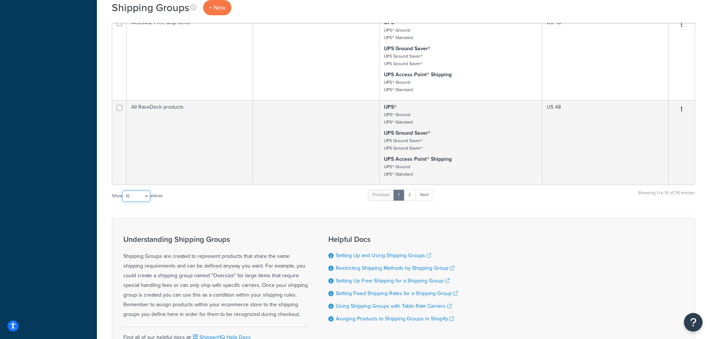
click at [135, 194] on select "10 15 25 50 100" at bounding box center [136, 196] width 28 height 11
select select "25"
click at [123, 202] on select "10 15 25 50 100" at bounding box center [136, 196] width 28 height 11
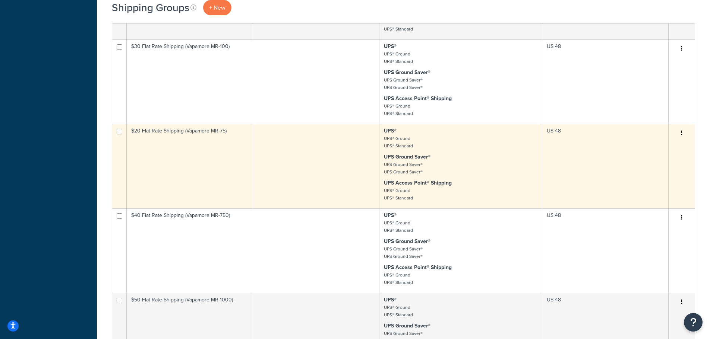
scroll to position [1230, 0]
click at [229, 170] on td "$20 Flat Rate Shipping (Vapamore MR-75)" at bounding box center [190, 165] width 126 height 85
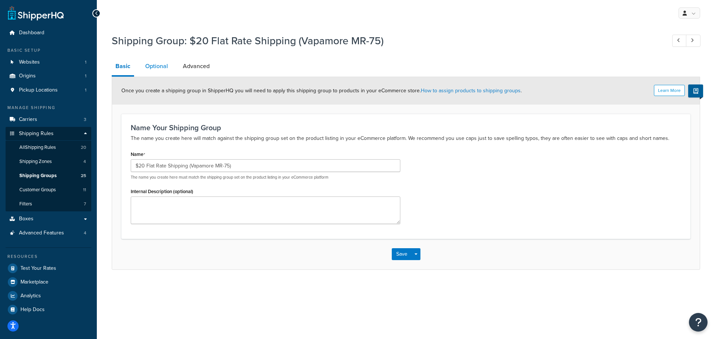
click at [160, 68] on link "Optional" at bounding box center [157, 66] width 30 height 18
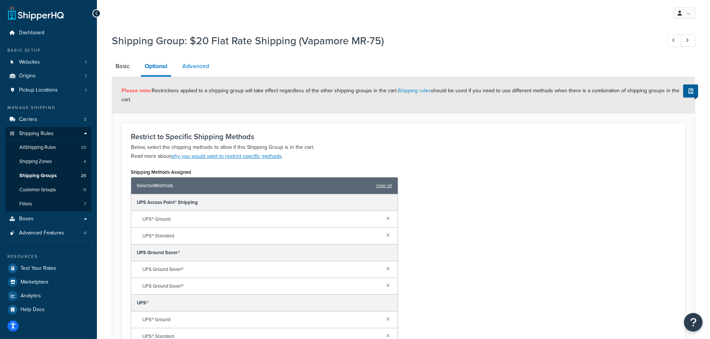
click at [199, 70] on link "Advanced" at bounding box center [195, 66] width 34 height 18
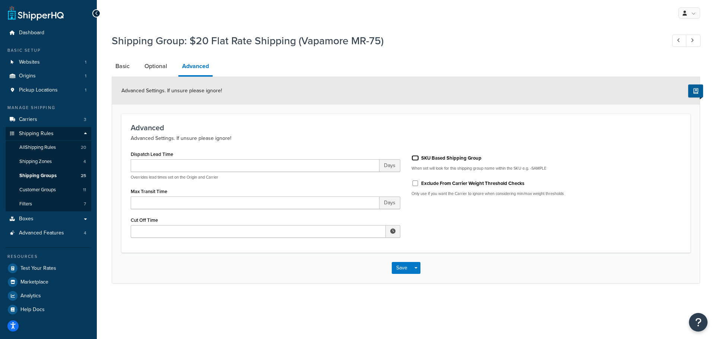
click at [416, 158] on input "SKU Based Shipping Group" at bounding box center [415, 158] width 7 height 6
checkbox input "true"
drag, startPoint x: 429, startPoint y: 169, endPoint x: 550, endPoint y: 168, distance: 121.1
click at [550, 168] on p "When set will look for this shipping group name within the SKU e.g. -SAMPLE" at bounding box center [547, 169] width 270 height 6
click at [496, 192] on p "Only use if you want the Carrier to ignore when considering min/max weight thre…" at bounding box center [547, 194] width 270 height 6
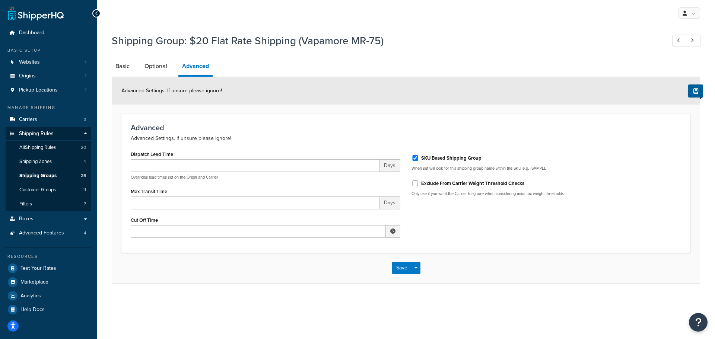
click at [443, 170] on p "When set will look for this shipping group name within the SKU e.g. -SAMPLE" at bounding box center [547, 169] width 270 height 6
click at [401, 266] on button "Save" at bounding box center [402, 268] width 20 height 12
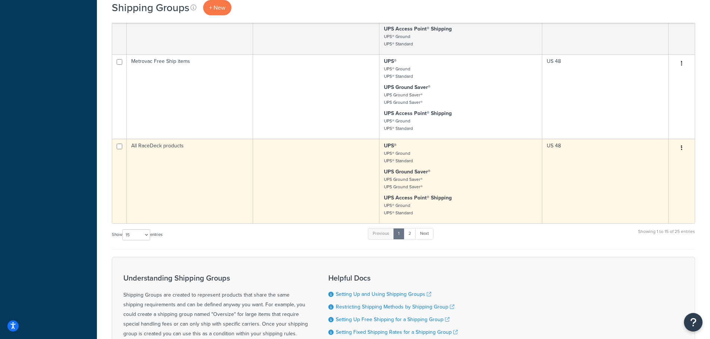
scroll to position [742, 0]
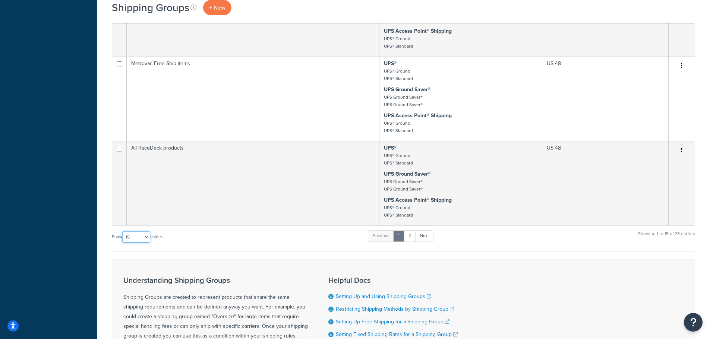
click at [127, 234] on select "10 15 25 50 100" at bounding box center [136, 237] width 28 height 11
select select "50"
click at [123, 243] on select "10 15 25 50 100" at bounding box center [136, 237] width 28 height 11
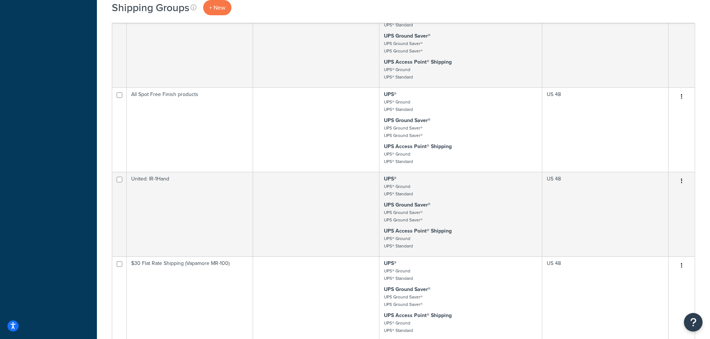
scroll to position [1227, 0]
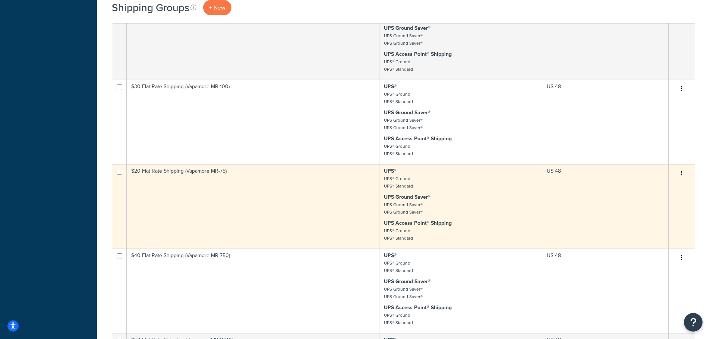
click at [200, 209] on td "$20 Flat Rate Shipping (Vapamore MR-75)" at bounding box center [190, 206] width 126 height 85
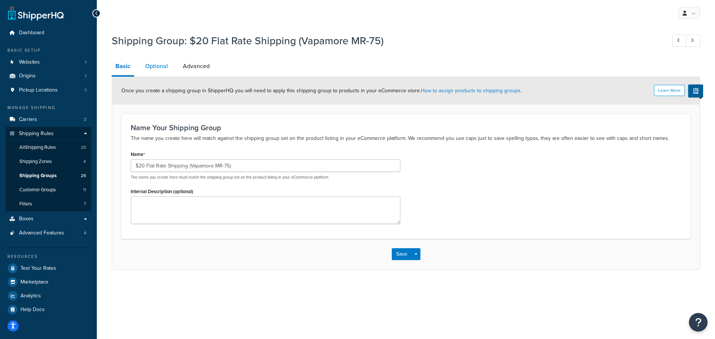
click at [162, 68] on link "Optional" at bounding box center [157, 66] width 30 height 18
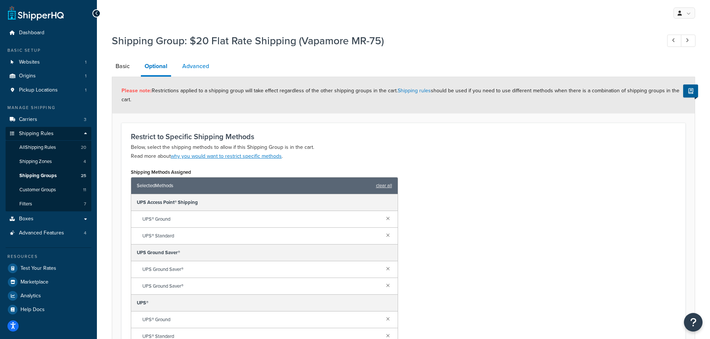
click at [200, 73] on link "Advanced" at bounding box center [195, 66] width 34 height 18
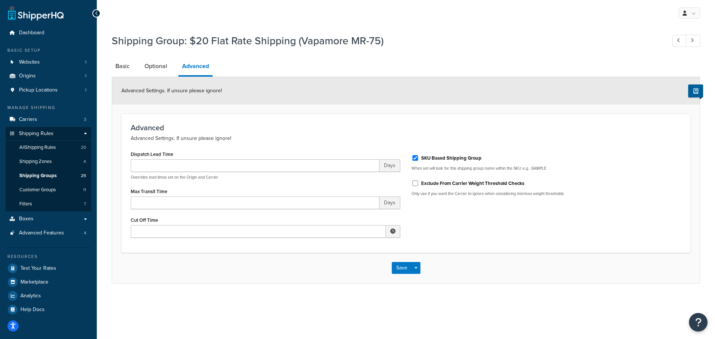
click at [646, 40] on h1 "Shipping Group: $20 Flat Rate Shipping (Vapamore MR-75)" at bounding box center [385, 41] width 547 height 15
click at [125, 66] on link "Basic" at bounding box center [123, 66] width 22 height 18
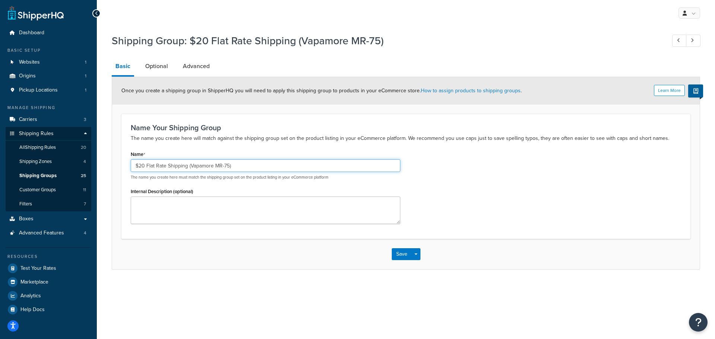
drag, startPoint x: 235, startPoint y: 165, endPoint x: 125, endPoint y: 170, distance: 110.7
click at [125, 170] on div "Name Your Shipping Group The name you create here will match against the shippi…" at bounding box center [405, 176] width 569 height 125
click at [244, 167] on input "$20 Flat Rate Shipping (Vapamore MR-75)" at bounding box center [266, 165] width 270 height 13
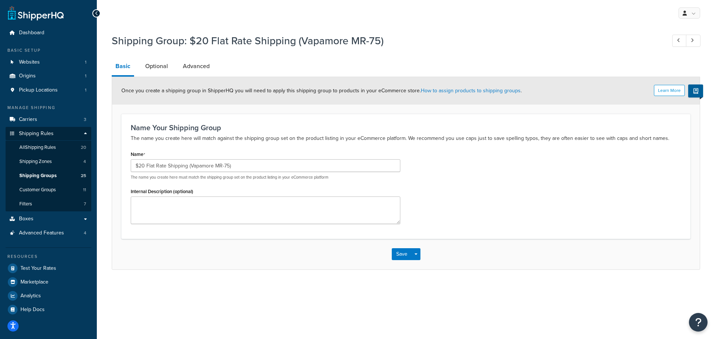
click at [412, 148] on div "Name Your Shipping Group The name you create here will match against the shippi…" at bounding box center [405, 176] width 569 height 125
click at [400, 254] on button "Save" at bounding box center [402, 255] width 20 height 12
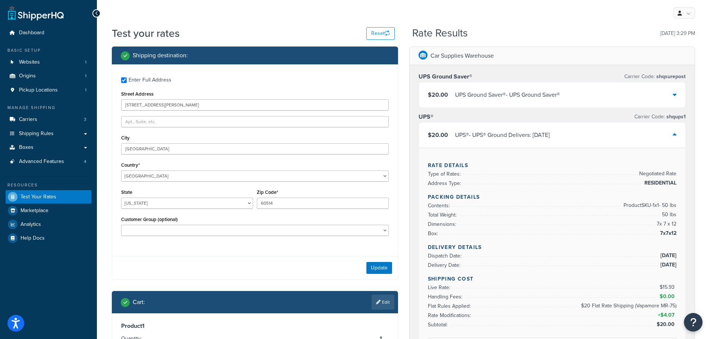
select select "IL"
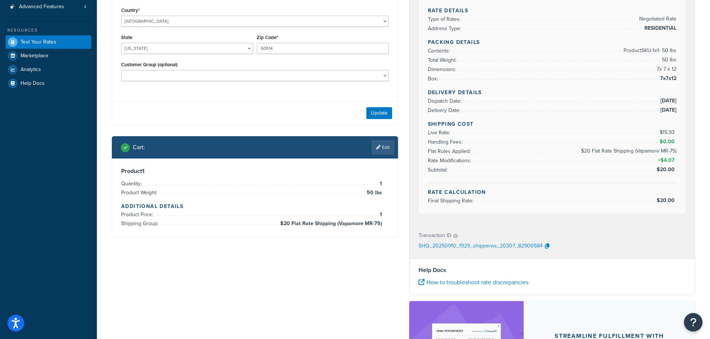
scroll to position [186, 0]
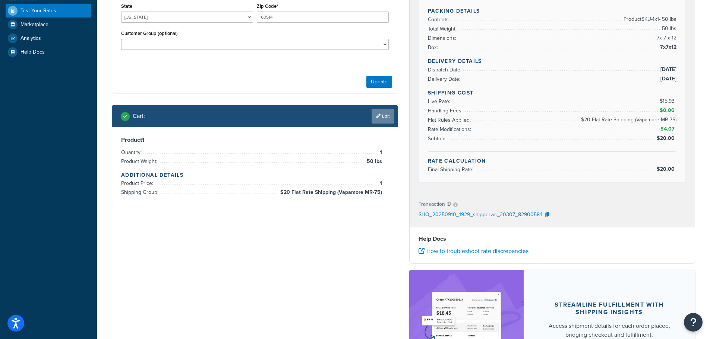
click at [379, 116] on icon at bounding box center [378, 116] width 4 height 4
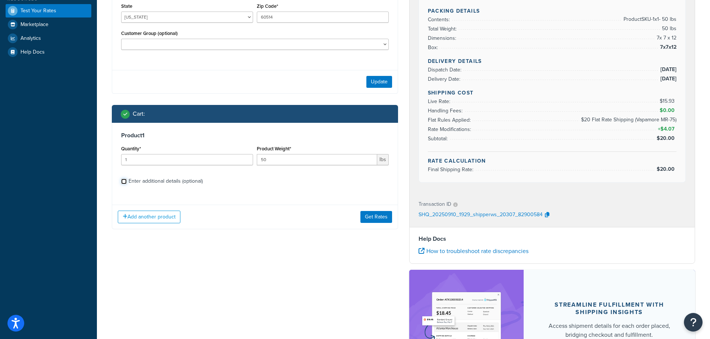
click at [124, 182] on input "Enter additional details (optional)" at bounding box center [124, 182] width 6 height 6
checkbox input "true"
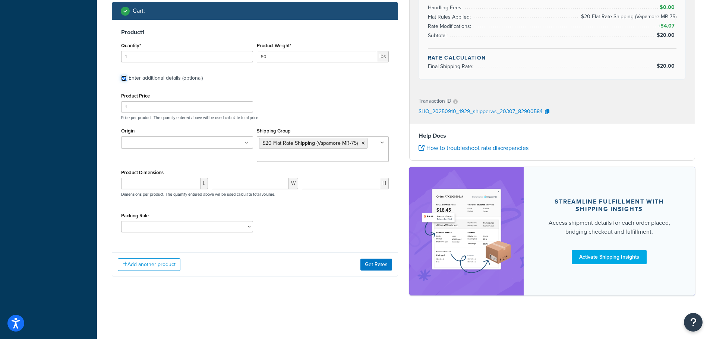
scroll to position [291, 0]
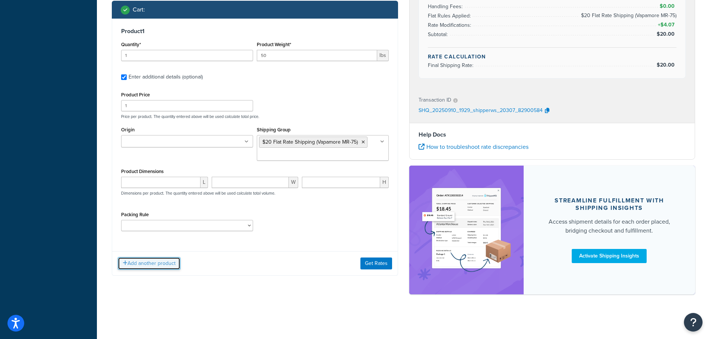
click at [148, 263] on button "Add another product" at bounding box center [149, 263] width 63 height 13
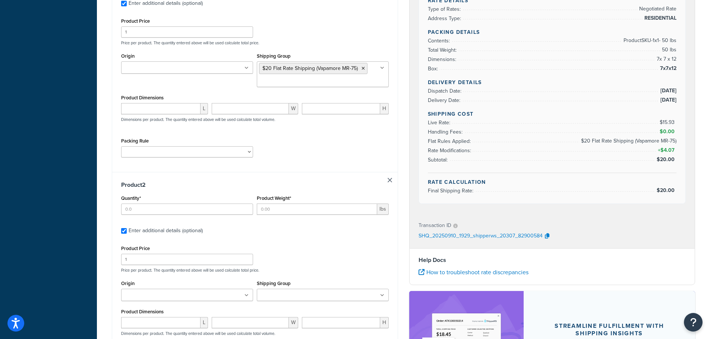
scroll to position [365, 0]
click at [139, 206] on input "Quantity*" at bounding box center [187, 208] width 132 height 11
type input "1"
click at [270, 207] on input "Product Weight*" at bounding box center [317, 208] width 120 height 11
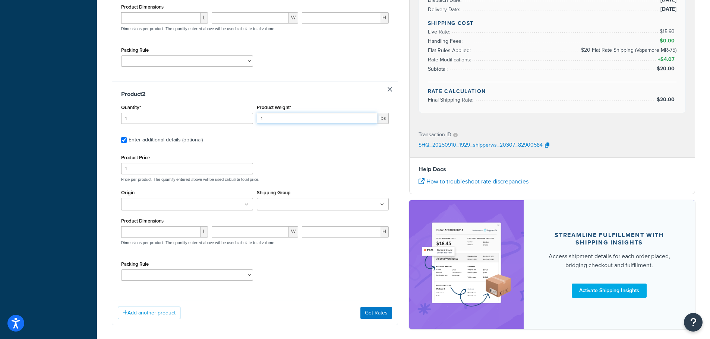
scroll to position [477, 0]
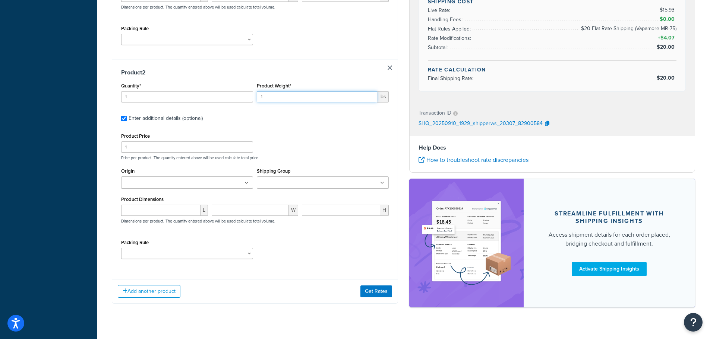
type input "1"
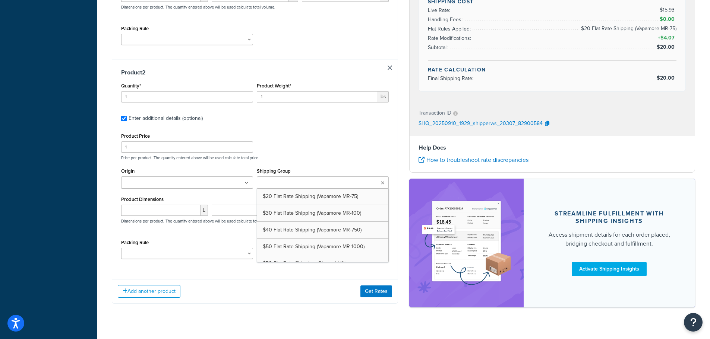
click at [382, 182] on icon at bounding box center [382, 183] width 3 height 4
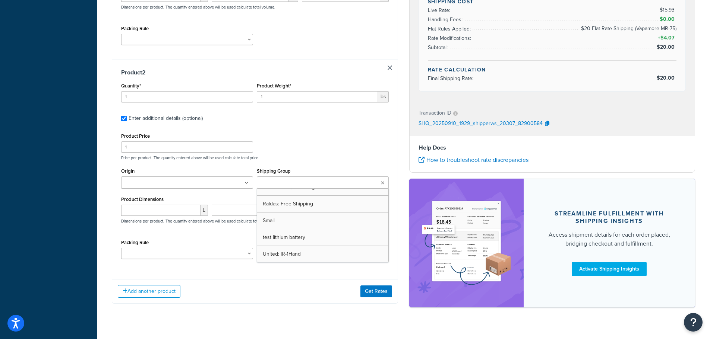
scroll to position [328, 0]
click at [319, 284] on div "Add another product Get Rates" at bounding box center [254, 291] width 285 height 24
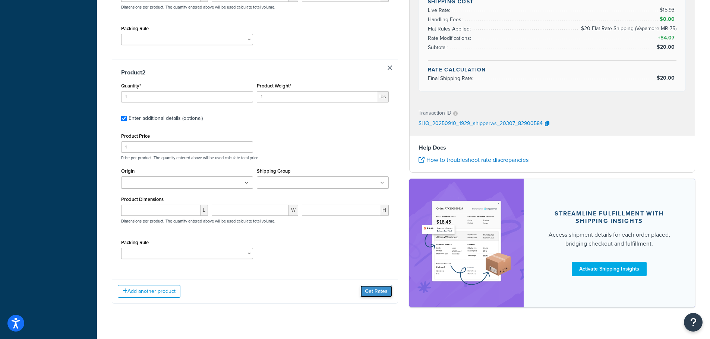
click at [376, 290] on button "Get Rates" at bounding box center [376, 292] width 32 height 12
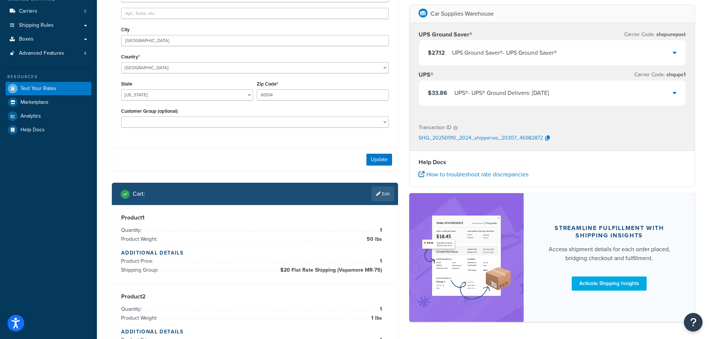
scroll to position [97, 0]
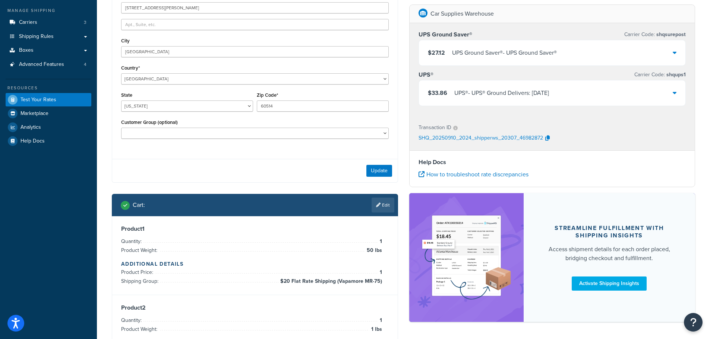
click at [562, 51] on div "$27.12 UPS Ground Saver® - UPS Ground Saver®" at bounding box center [552, 52] width 267 height 25
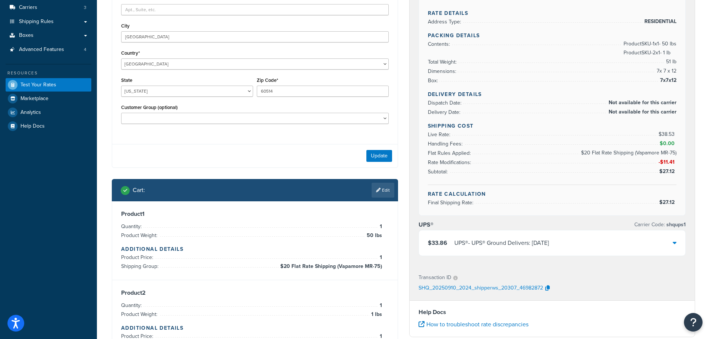
scroll to position [135, 0]
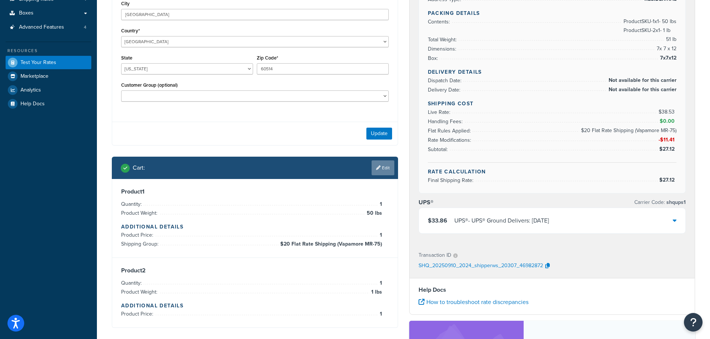
click at [383, 165] on link "Edit" at bounding box center [382, 168] width 23 height 15
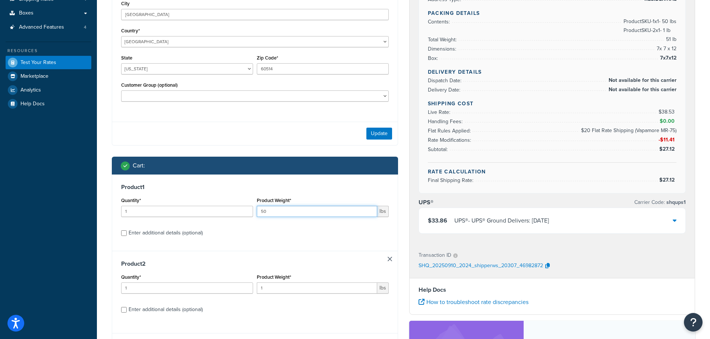
drag, startPoint x: 266, startPoint y: 210, endPoint x: 232, endPoint y: 209, distance: 34.3
click at [233, 209] on div "Quantity* 1 Product Weight* 50 lbs" at bounding box center [254, 209] width 271 height 27
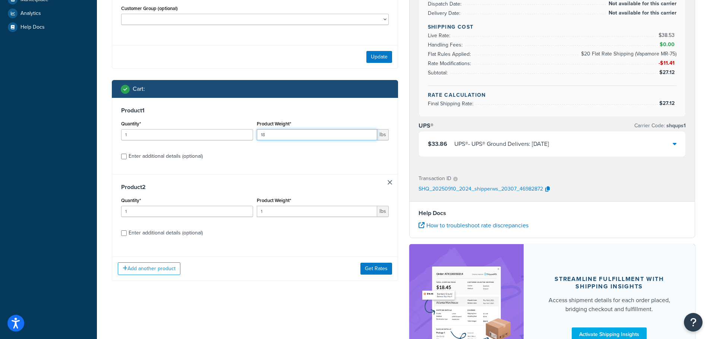
scroll to position [290, 0]
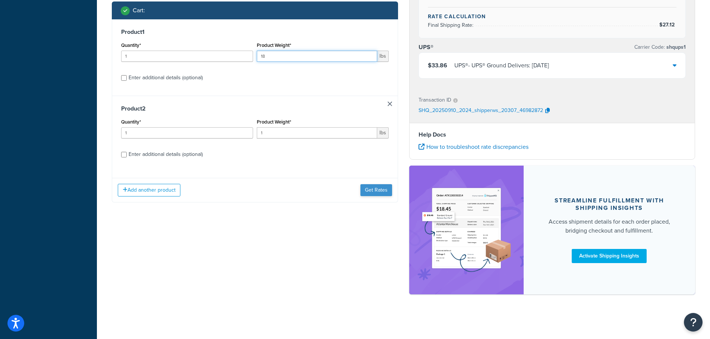
type input "18"
click at [372, 190] on button "Get Rates" at bounding box center [376, 190] width 32 height 12
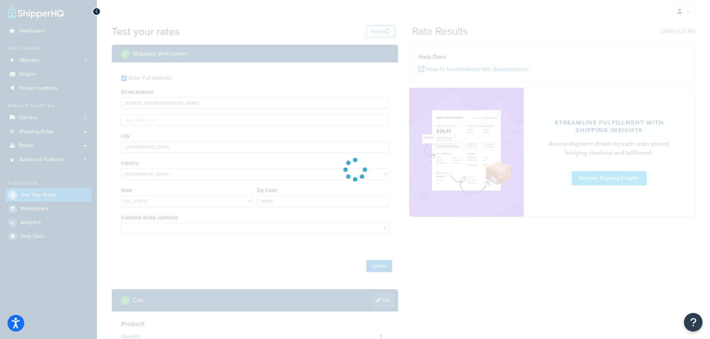
scroll to position [0, 0]
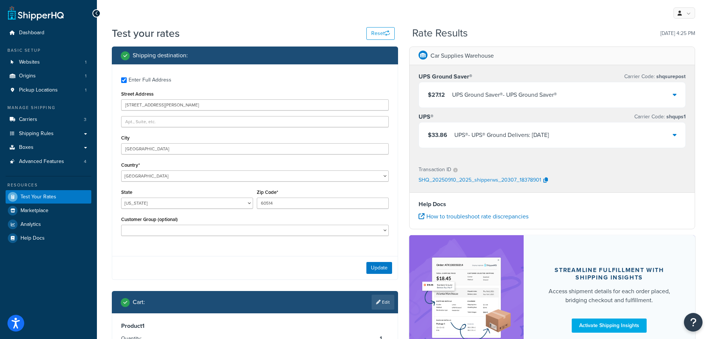
click at [527, 93] on div "UPS Ground Saver® - UPS Ground Saver®" at bounding box center [504, 95] width 105 height 10
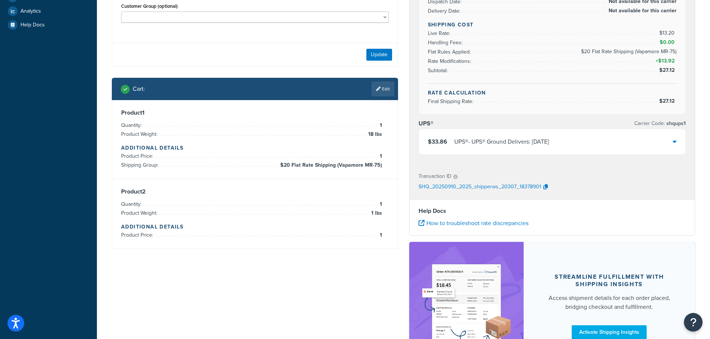
scroll to position [224, 0]
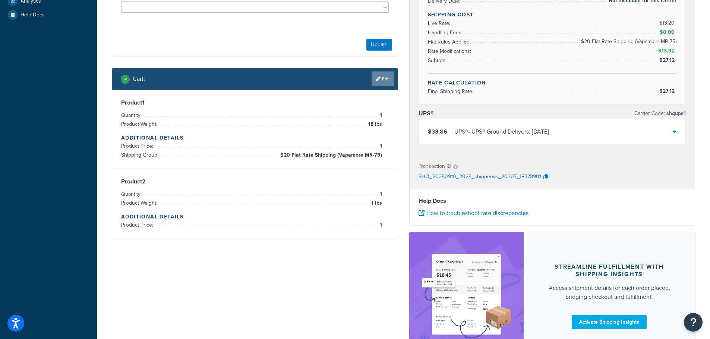
click at [380, 78] on link "Edit" at bounding box center [382, 79] width 23 height 15
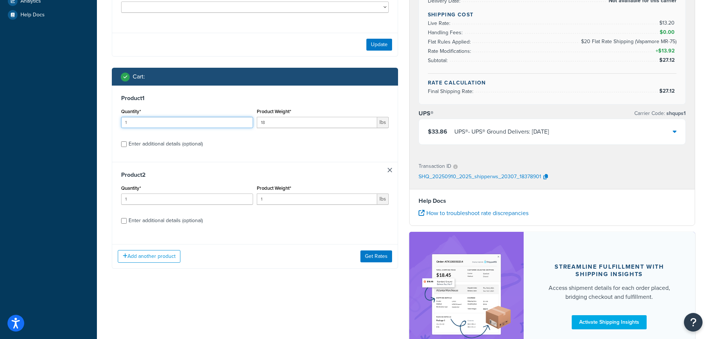
drag, startPoint x: 153, startPoint y: 123, endPoint x: 105, endPoint y: 122, distance: 48.1
click at [105, 122] on div "Test your rates Reset Rate Results 09/10/2025, 4:25 PM Shipping destination : E…" at bounding box center [403, 95] width 613 height 585
type input "2"
click at [123, 145] on input "Enter additional details (optional)" at bounding box center [124, 145] width 6 height 6
checkbox input "true"
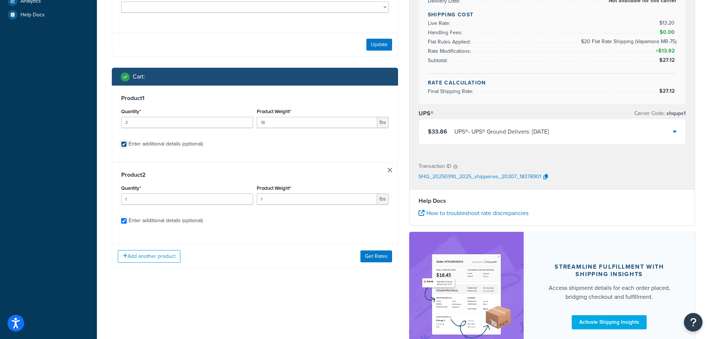
checkbox input "true"
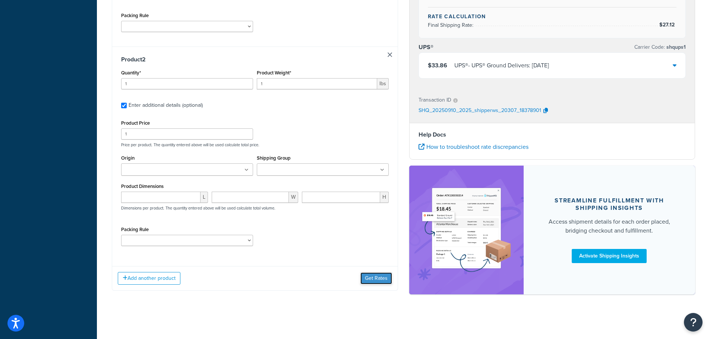
click at [374, 277] on button "Get Rates" at bounding box center [376, 279] width 32 height 12
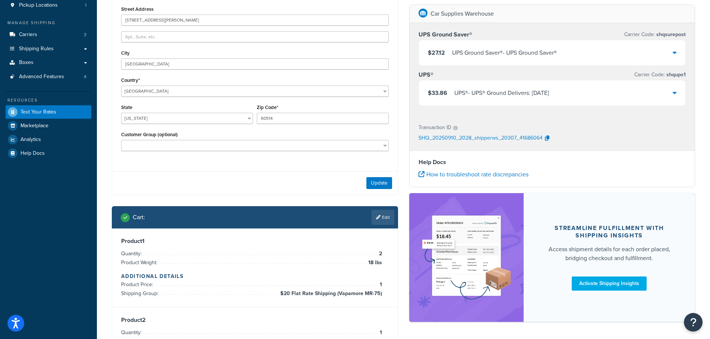
scroll to position [60, 0]
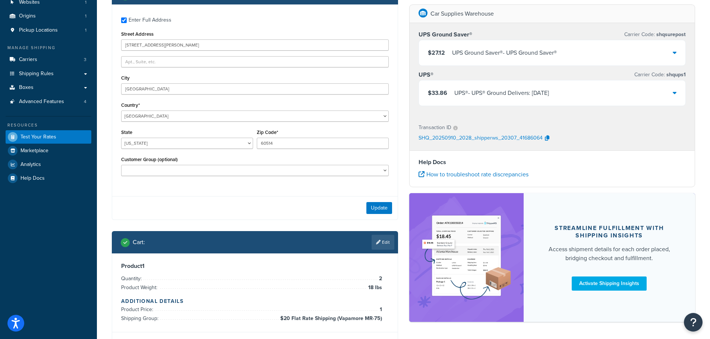
click at [563, 50] on div "$27.12 UPS Ground Saver® - UPS Ground Saver®" at bounding box center [552, 52] width 267 height 25
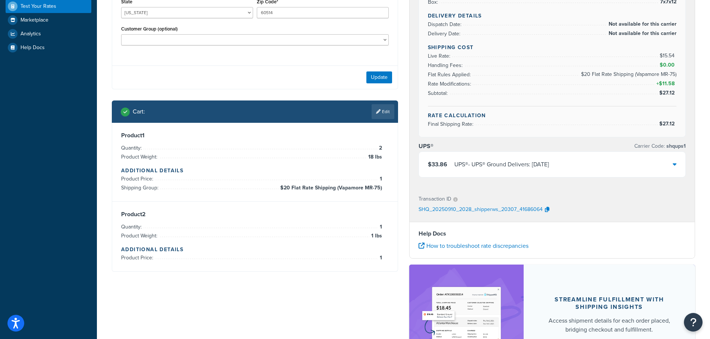
scroll to position [172, 0]
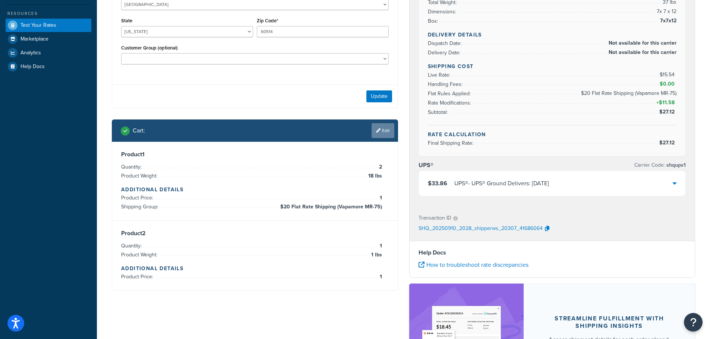
click at [387, 130] on link "Edit" at bounding box center [382, 130] width 23 height 15
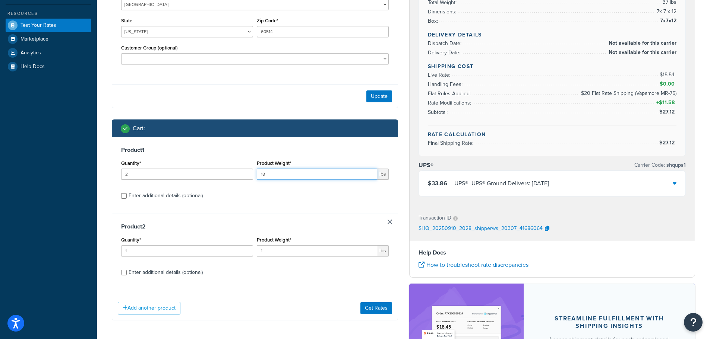
drag, startPoint x: 272, startPoint y: 171, endPoint x: 228, endPoint y: 175, distance: 43.4
click at [228, 175] on div "Quantity* 2 Product Weight* 18 lbs" at bounding box center [254, 171] width 271 height 27
type input "17"
click at [377, 307] on button "Get Rates" at bounding box center [376, 309] width 32 height 12
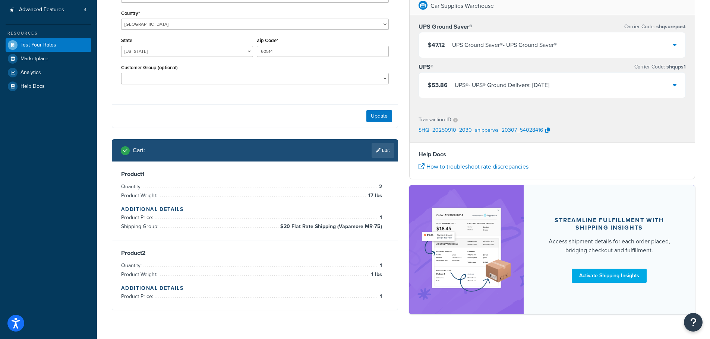
scroll to position [135, 0]
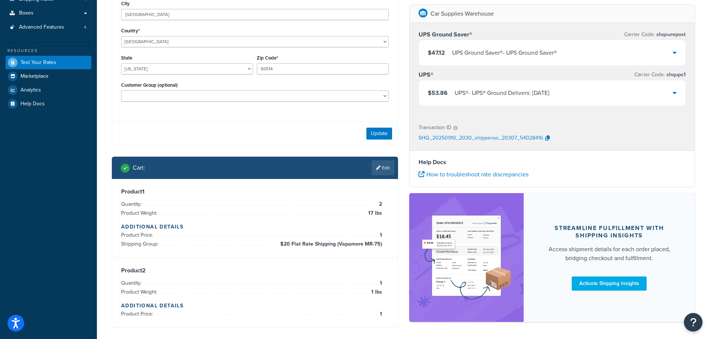
click at [583, 53] on div "$47.12 UPS Ground Saver® - UPS Ground Saver®" at bounding box center [552, 52] width 267 height 25
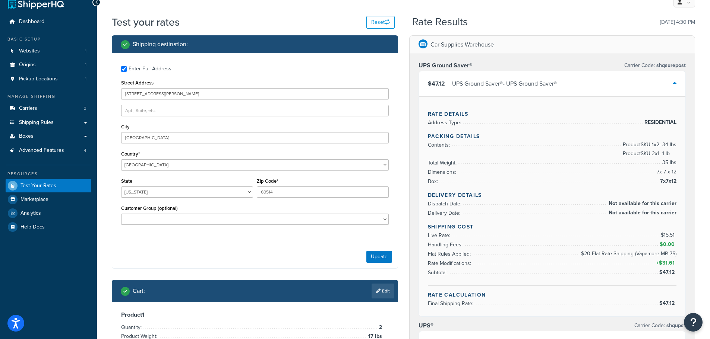
scroll to position [0, 0]
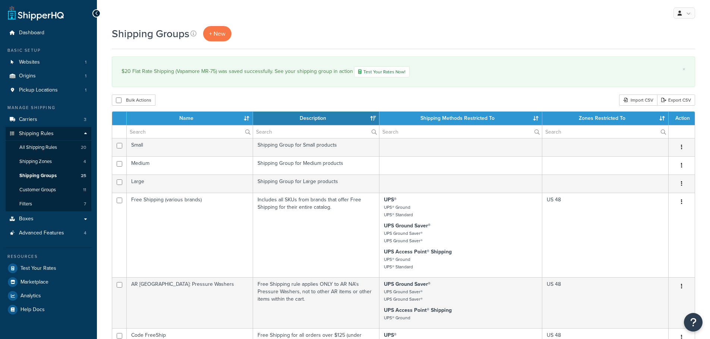
select select "15"
click at [60, 147] on link "All Shipping Rules 20" at bounding box center [49, 148] width 86 height 14
click at [53, 146] on span "All Shipping Rules" at bounding box center [38, 148] width 38 height 6
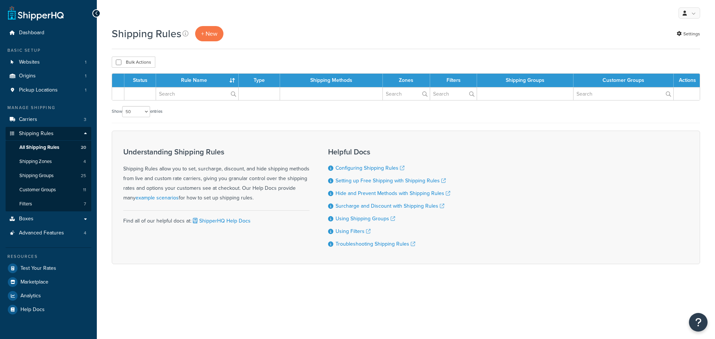
select select "50"
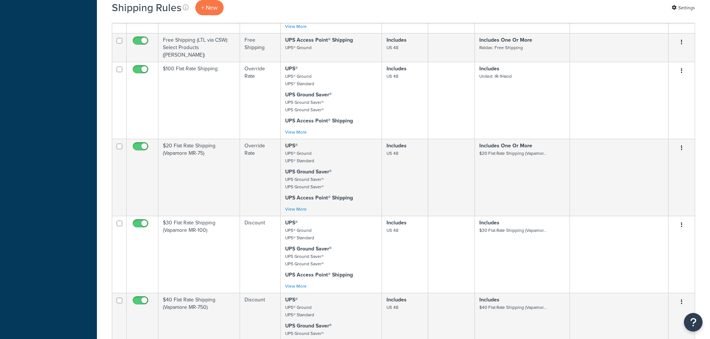
scroll to position [1080, 0]
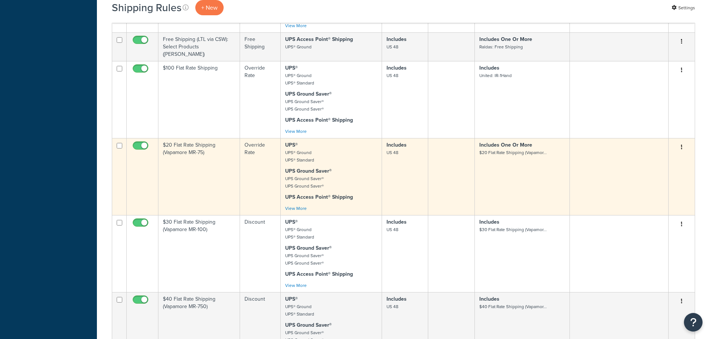
click at [200, 167] on td "$20 Flat Rate Shipping (Vapamore MR-75)" at bounding box center [199, 176] width 82 height 77
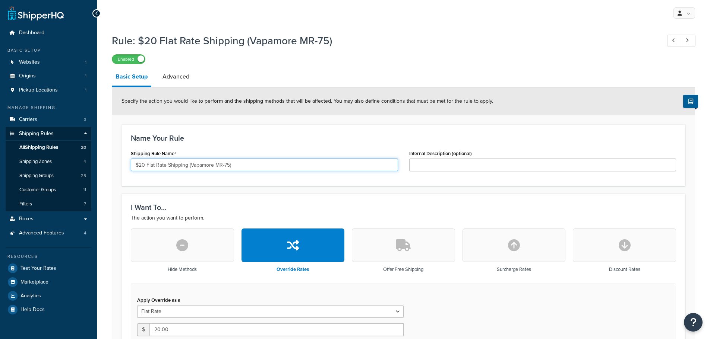
click at [244, 164] on input "$20 Flat Rate Shipping (Vapamore MR-75)" at bounding box center [264, 165] width 267 height 13
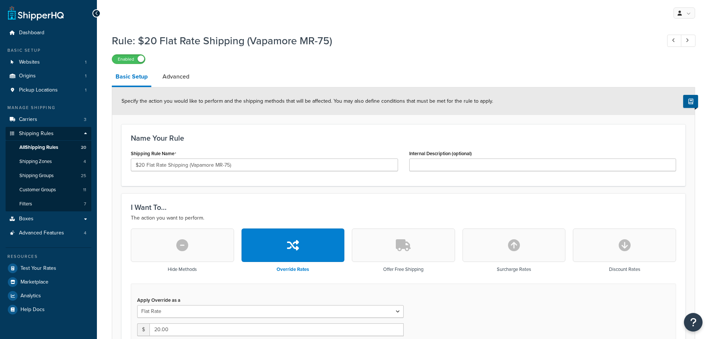
click at [273, 136] on h3 "Name Your Rule" at bounding box center [403, 138] width 545 height 8
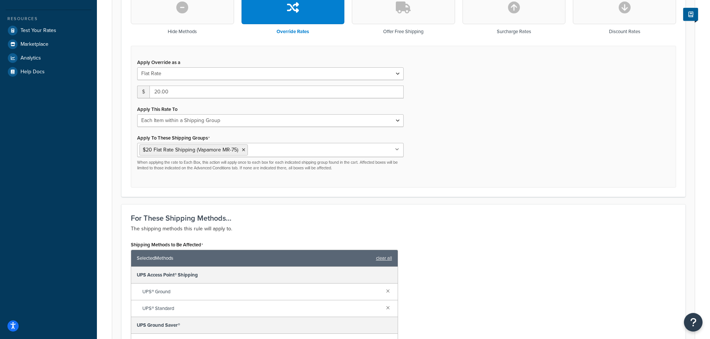
scroll to position [238, 0]
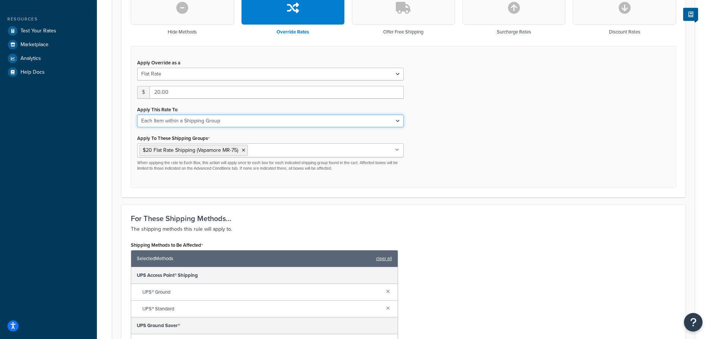
click at [317, 121] on select "Each Shipment in the Cart Each Shipping Group in the Cart Each Item within a Sh…" at bounding box center [270, 121] width 266 height 13
select select "SHIPPING_GROUP"
click at [137, 115] on select "Each Shipment in the Cart Each Shipping Group in the Cart Each Item within a Sh…" at bounding box center [270, 121] width 266 height 13
click at [449, 147] on div "Apply Override as a Flat Rate Percentage Flat Rate & Percentage $ 20.00 Apply T…" at bounding box center [403, 117] width 545 height 142
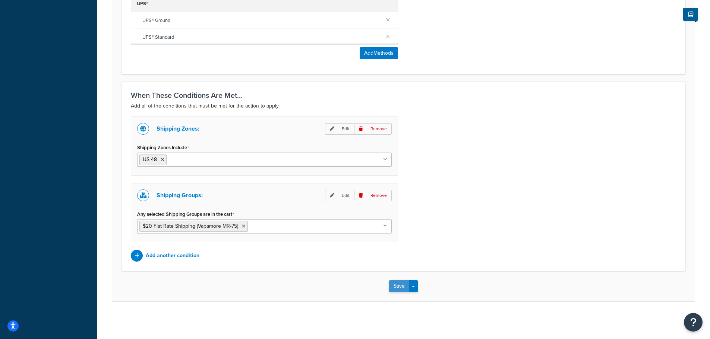
click at [402, 286] on button "Save" at bounding box center [399, 287] width 20 height 12
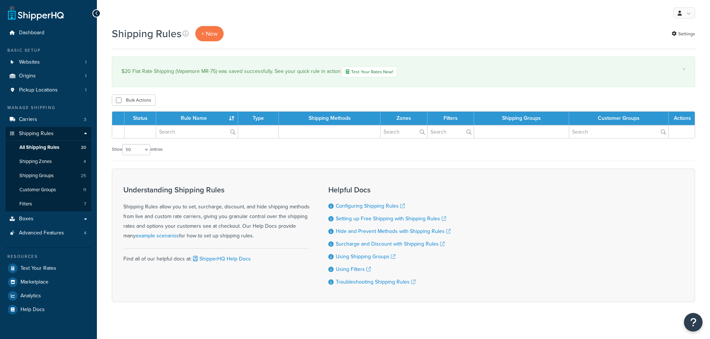
select select "50"
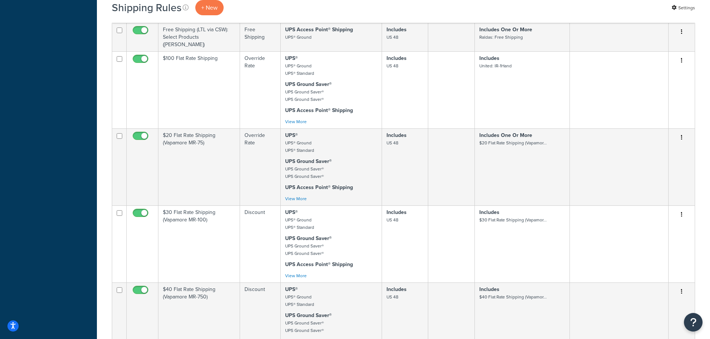
scroll to position [1155, 0]
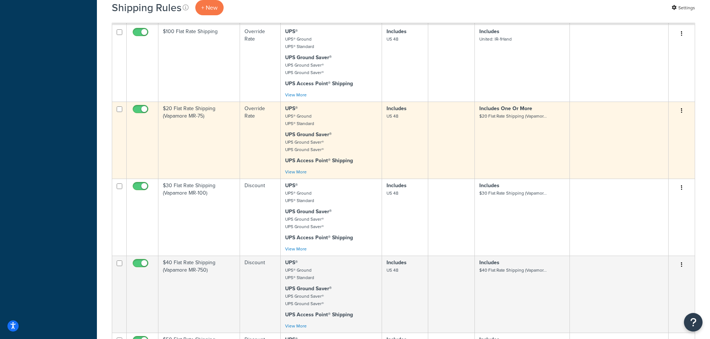
click at [205, 133] on td "$20 Flat Rate Shipping (Vapamore MR-75)" at bounding box center [199, 140] width 82 height 77
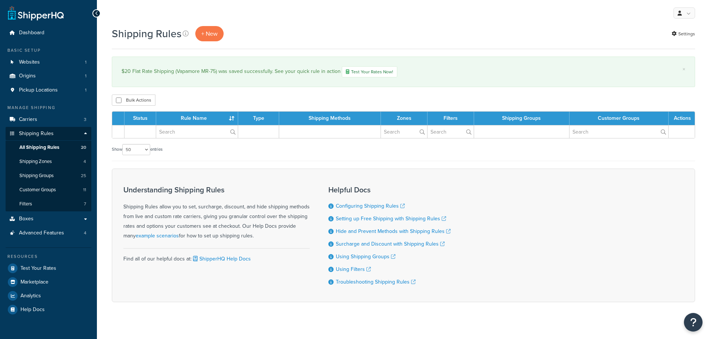
select select "50"
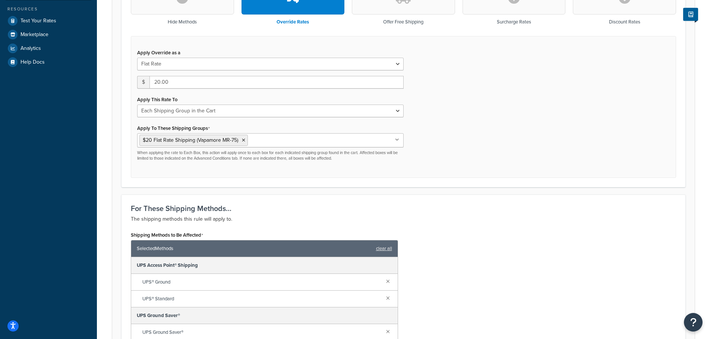
scroll to position [261, 0]
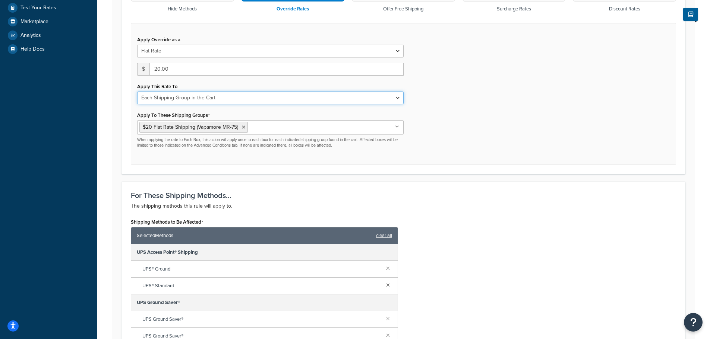
click at [272, 98] on select "Each Shipment in the Cart Each Shipping Group in the Cart Each Item within a Sh…" at bounding box center [270, 98] width 266 height 13
select select "ITEM"
click at [137, 92] on select "Each Shipment in the Cart Each Shipping Group in the Cart Each Item within a Sh…" at bounding box center [270, 98] width 266 height 13
click at [472, 140] on div "Apply Override as a Flat Rate Percentage Flat Rate & Percentage $ 20.00 Apply T…" at bounding box center [403, 94] width 545 height 142
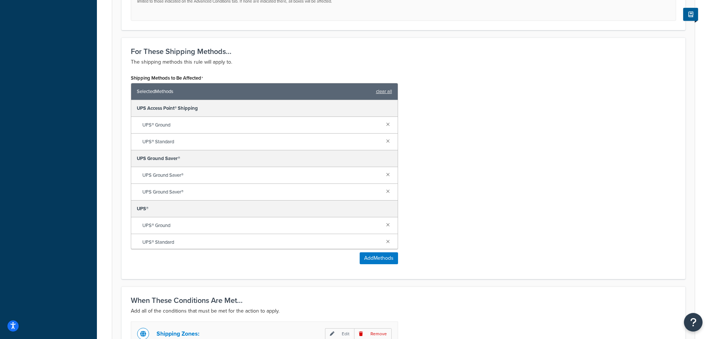
scroll to position [610, 0]
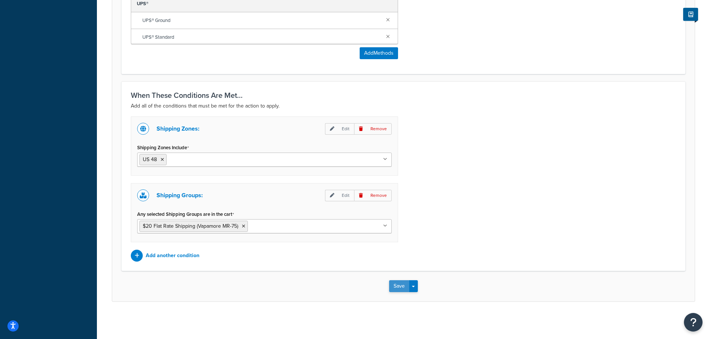
click at [400, 285] on button "Save" at bounding box center [399, 287] width 20 height 12
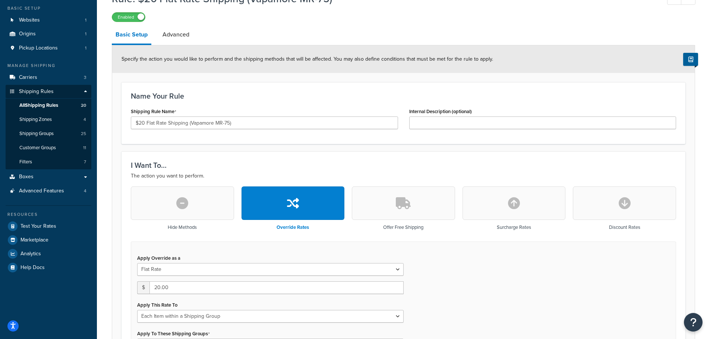
scroll to position [112, 0]
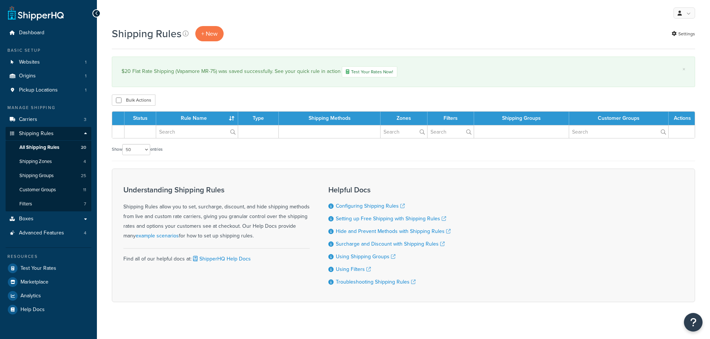
select select "50"
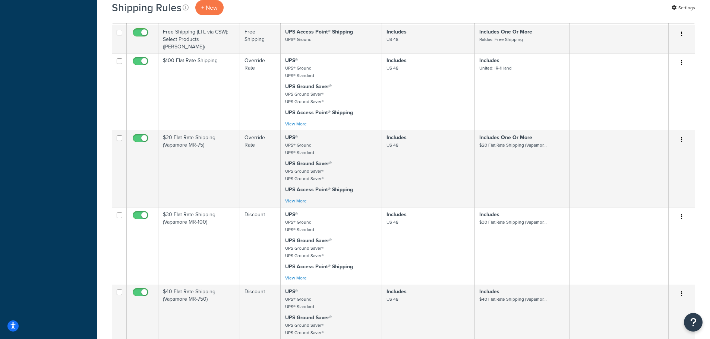
scroll to position [1163, 0]
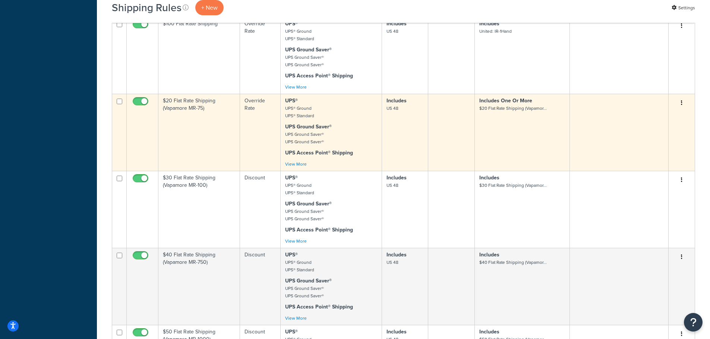
click at [197, 123] on td "$20 Flat Rate Shipping (Vapamore MR-75)" at bounding box center [199, 132] width 82 height 77
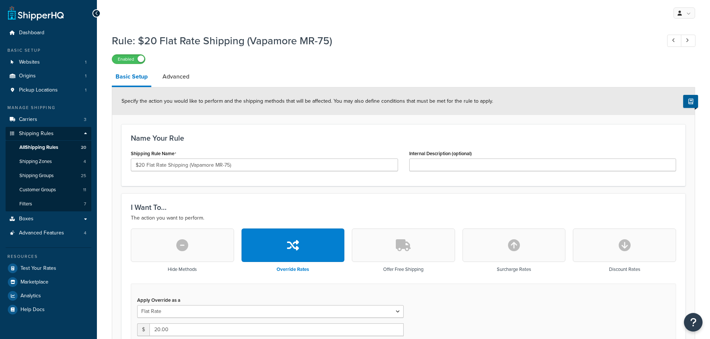
select select "ITEM"
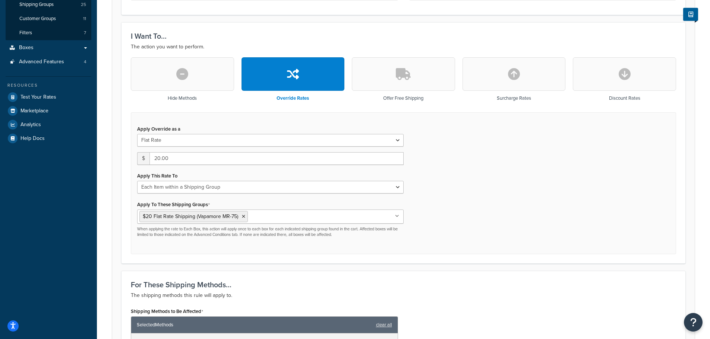
scroll to position [186, 0]
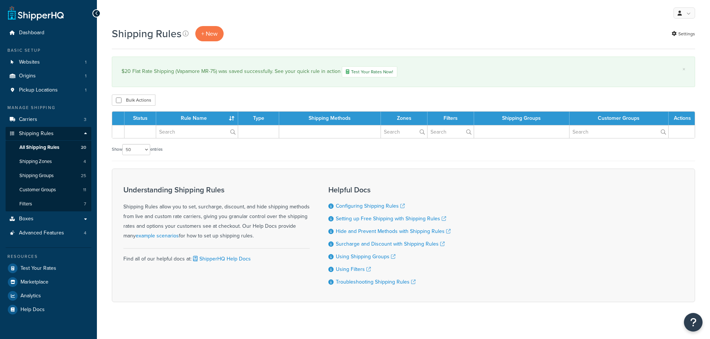
select select "50"
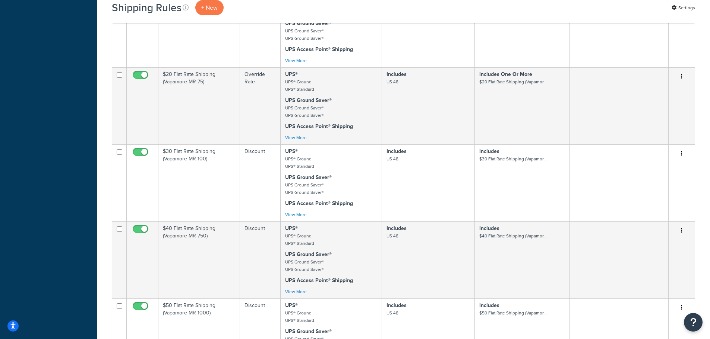
scroll to position [1192, 0]
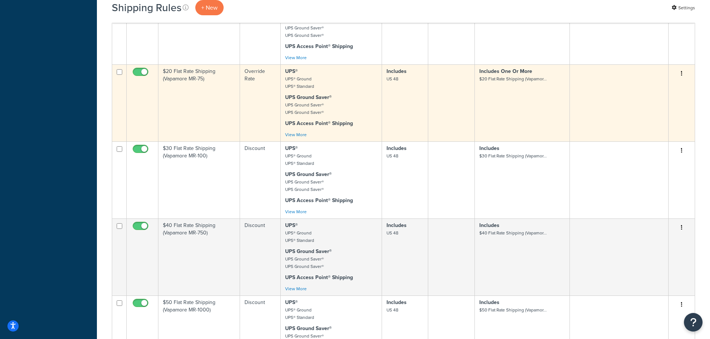
click at [196, 93] on td "$20 Flat Rate Shipping (Vapamore MR-75)" at bounding box center [199, 102] width 82 height 77
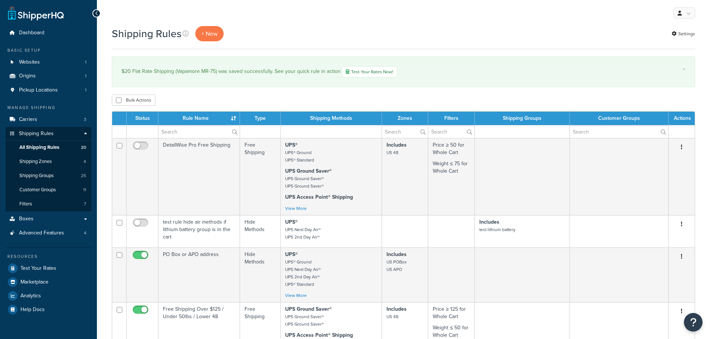
select select "50"
click at [45, 173] on span "Shipping Groups" at bounding box center [36, 176] width 34 height 6
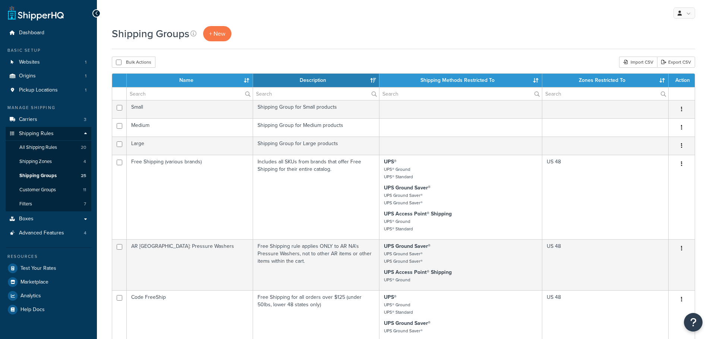
select select "15"
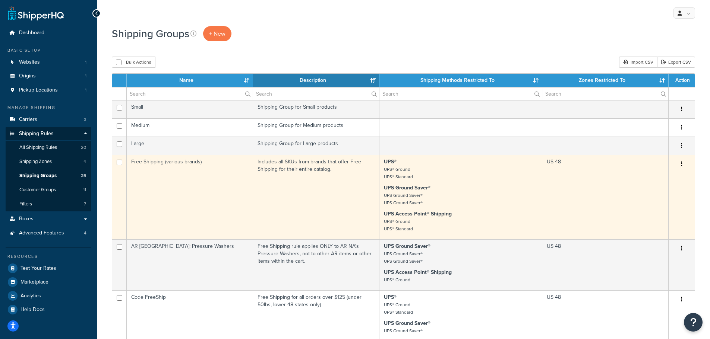
click at [210, 170] on td "Free Shipping (various brands)" at bounding box center [190, 197] width 126 height 85
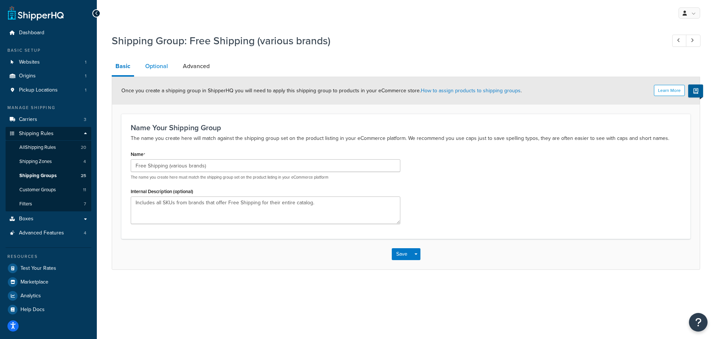
click at [153, 66] on link "Optional" at bounding box center [157, 66] width 30 height 18
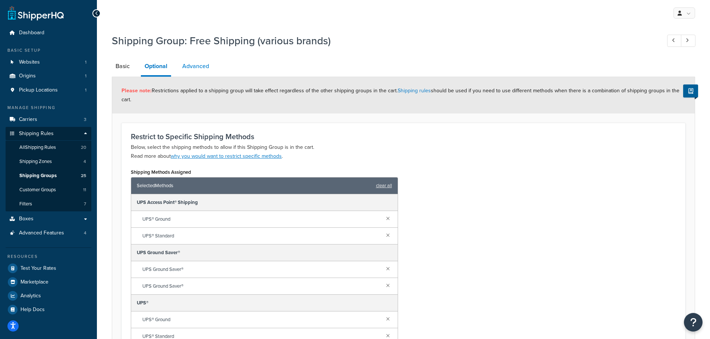
click at [189, 64] on link "Advanced" at bounding box center [195, 66] width 34 height 18
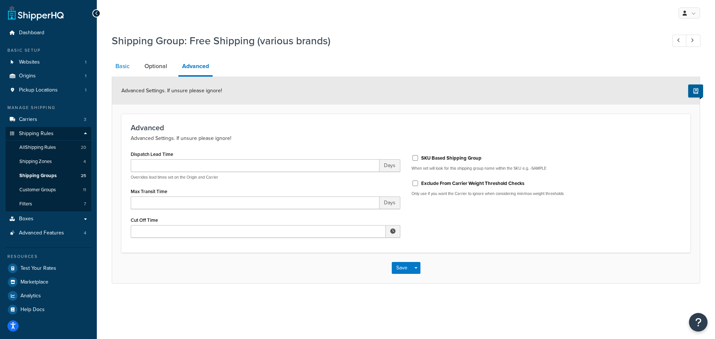
click at [123, 67] on link "Basic" at bounding box center [123, 66] width 22 height 18
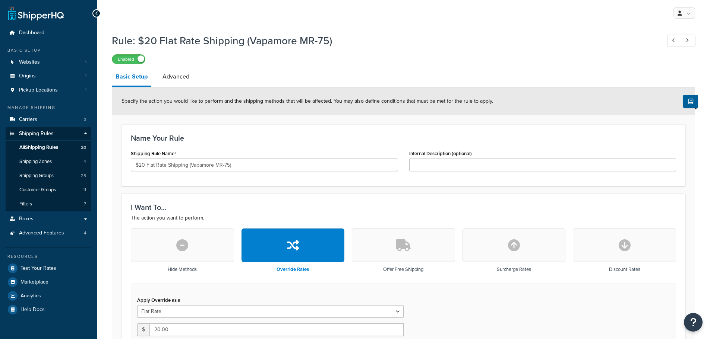
select select "ITEM"
click at [188, 73] on link "Advanced" at bounding box center [176, 77] width 34 height 18
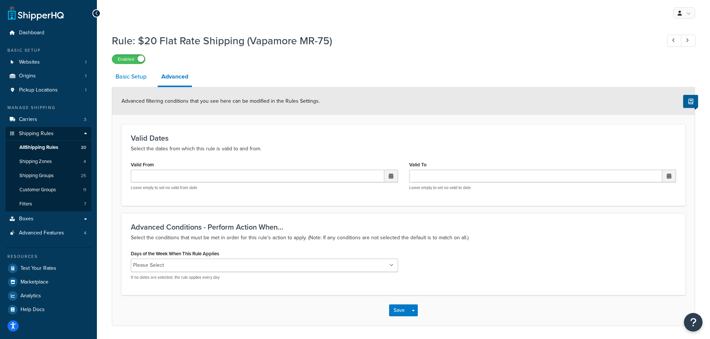
click at [135, 76] on link "Basic Setup" at bounding box center [131, 77] width 38 height 18
select select "ITEM"
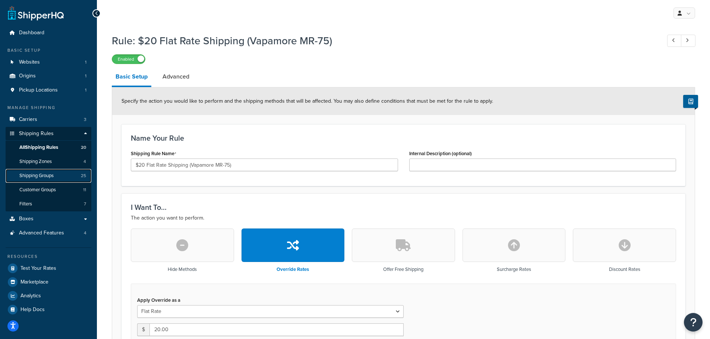
click at [51, 174] on span "Shipping Groups" at bounding box center [36, 176] width 34 height 6
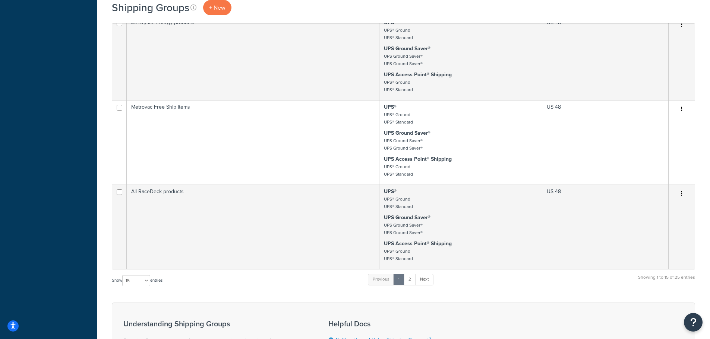
scroll to position [671, 0]
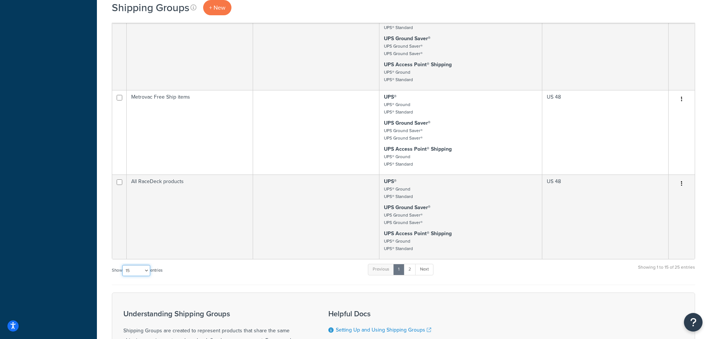
click at [137, 268] on select "10 15 25 50 100" at bounding box center [136, 270] width 28 height 11
select select "50"
click at [123, 276] on select "10 15 25 50 100" at bounding box center [136, 270] width 28 height 11
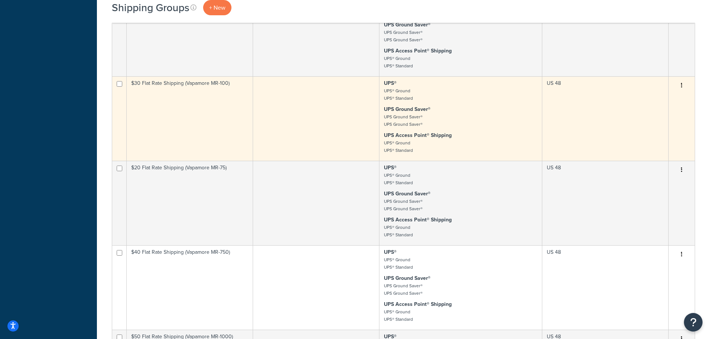
scroll to position [1192, 0]
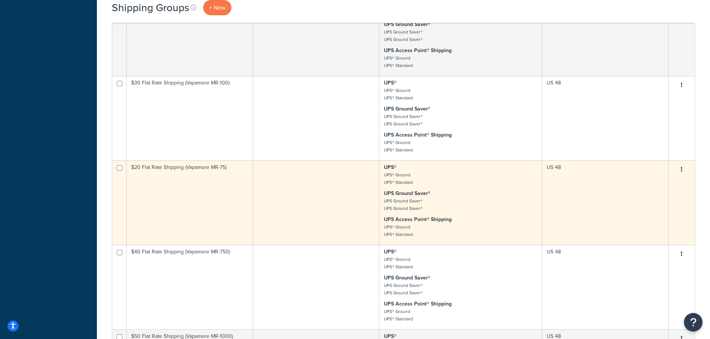
click at [215, 186] on td "$20 Flat Rate Shipping (Vapamore MR-75)" at bounding box center [190, 203] width 126 height 85
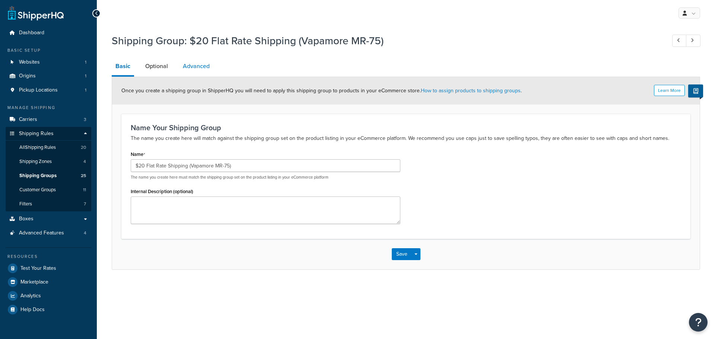
click at [197, 64] on link "Advanced" at bounding box center [196, 66] width 34 height 18
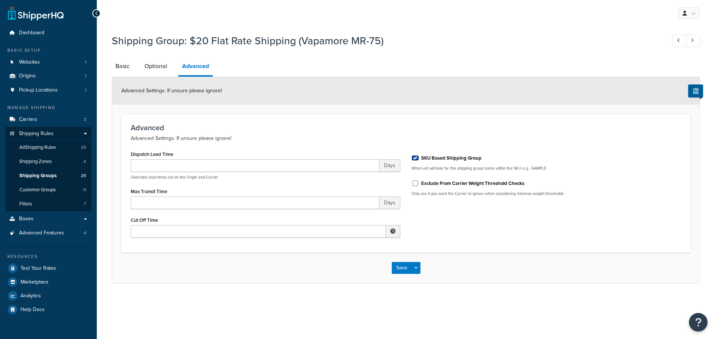
click at [415, 158] on input "SKU Based Shipping Group" at bounding box center [415, 158] width 7 height 6
checkbox input "false"
click at [398, 266] on button "Save" at bounding box center [402, 268] width 20 height 12
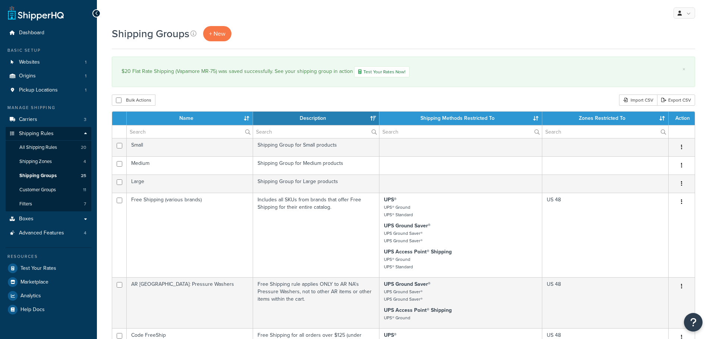
select select "15"
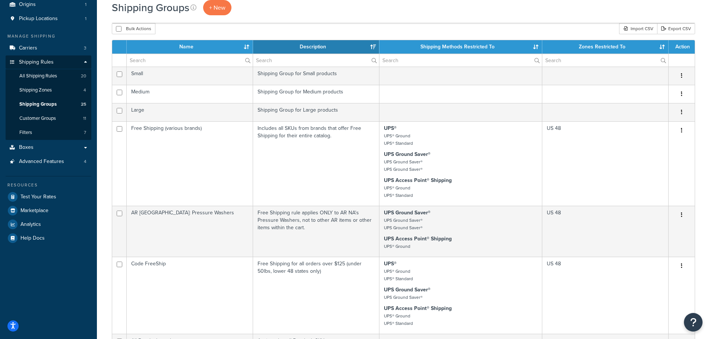
scroll to position [75, 0]
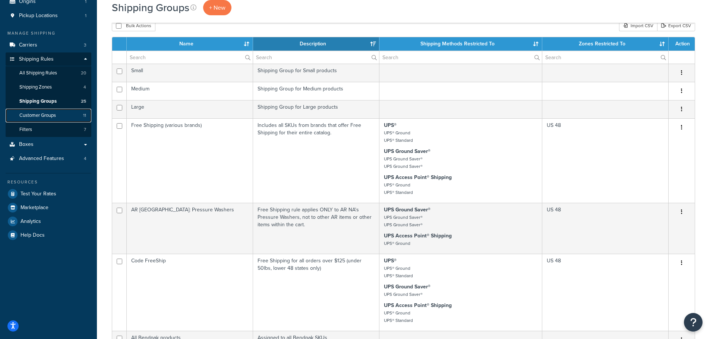
click at [45, 114] on span "Customer Groups" at bounding box center [37, 116] width 37 height 6
click at [38, 113] on span "Customer Groups" at bounding box center [37, 116] width 37 height 6
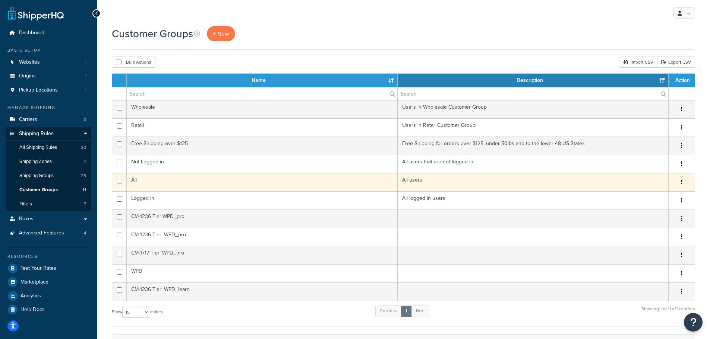
scroll to position [75, 0]
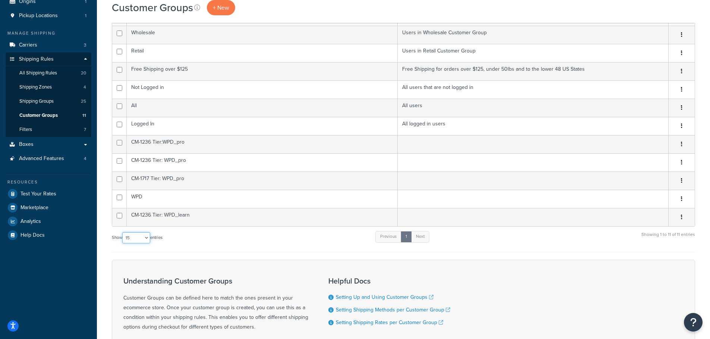
click at [143, 241] on select "10 15 25 50 100" at bounding box center [136, 237] width 28 height 11
select select "25"
click at [123, 232] on select "10 15 25 50 100" at bounding box center [136, 237] width 28 height 11
click at [45, 102] on span "Shipping Groups" at bounding box center [36, 101] width 34 height 6
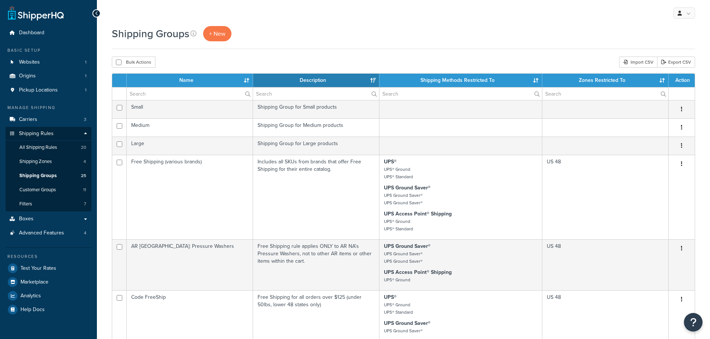
select select "15"
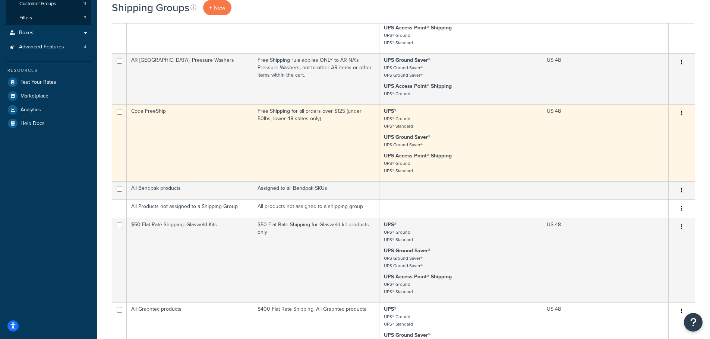
click at [588, 140] on td "US 48" at bounding box center [605, 142] width 126 height 77
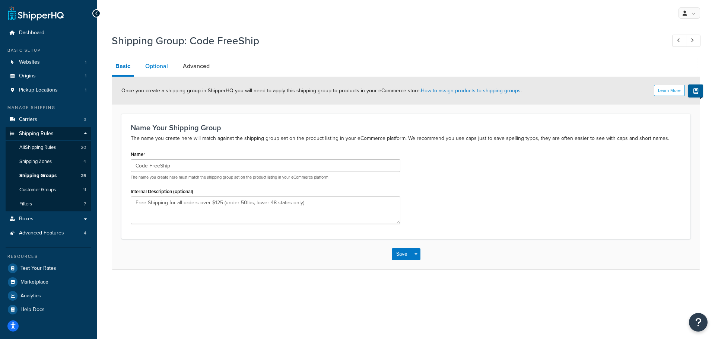
click at [160, 68] on link "Optional" at bounding box center [157, 66] width 30 height 18
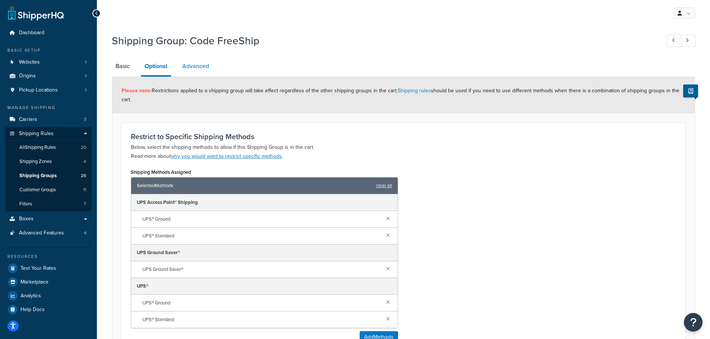
click at [201, 68] on link "Advanced" at bounding box center [195, 66] width 34 height 18
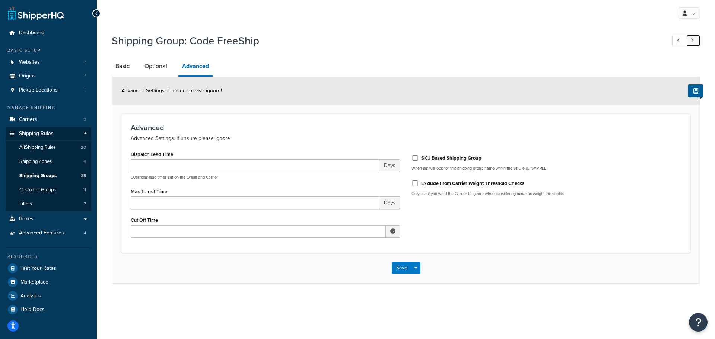
click at [692, 40] on icon at bounding box center [692, 40] width 3 height 5
click at [678, 41] on icon at bounding box center [678, 40] width 3 height 5
click at [53, 146] on span "All Shipping Rules" at bounding box center [37, 148] width 37 height 6
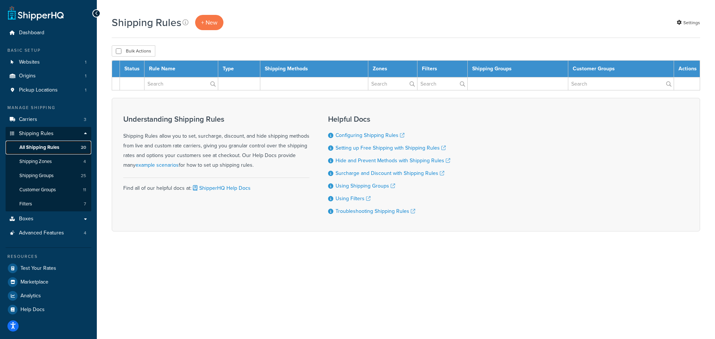
click at [53, 145] on span "All Shipping Rules" at bounding box center [39, 148] width 40 height 6
click at [53, 159] on link "Shipping Zones 4" at bounding box center [49, 162] width 86 height 14
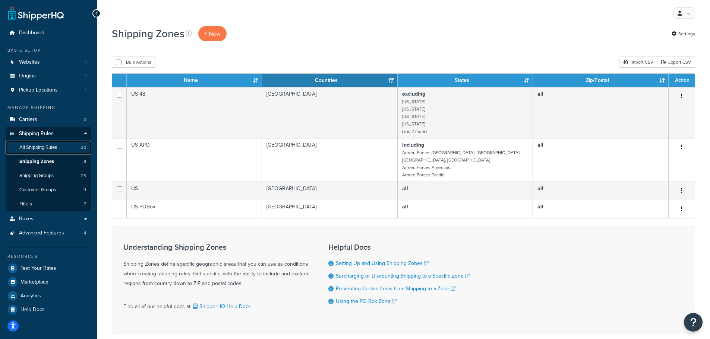
click at [50, 146] on span "All Shipping Rules" at bounding box center [38, 148] width 38 height 6
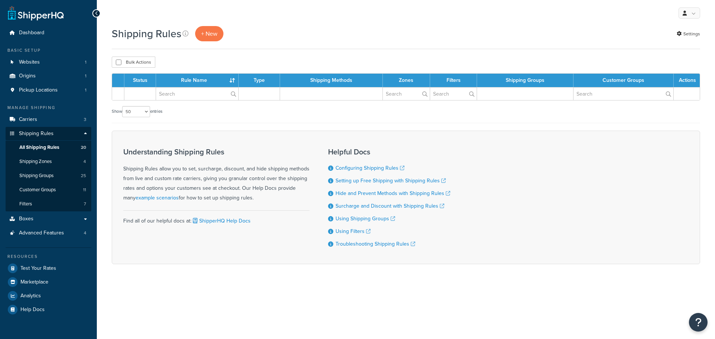
select select "50"
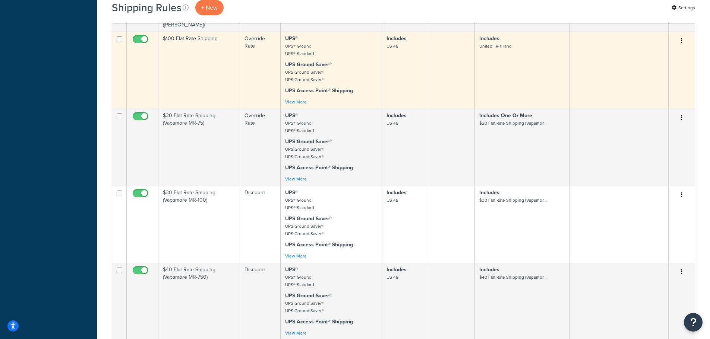
scroll to position [1118, 0]
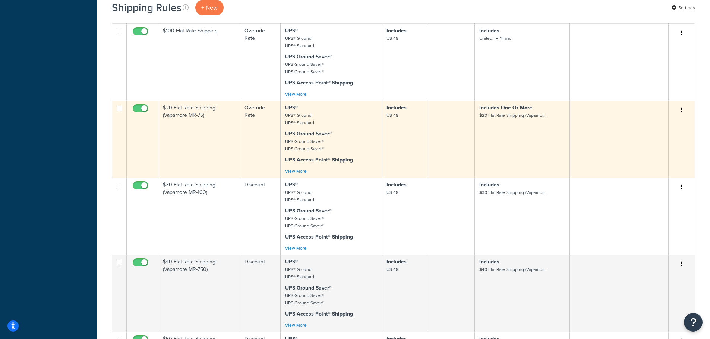
click at [202, 141] on td "$20 Flat Rate Shipping (Vapamore MR-75)" at bounding box center [199, 139] width 82 height 77
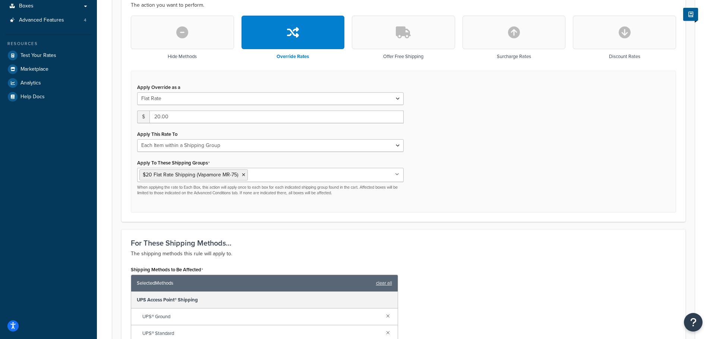
scroll to position [224, 0]
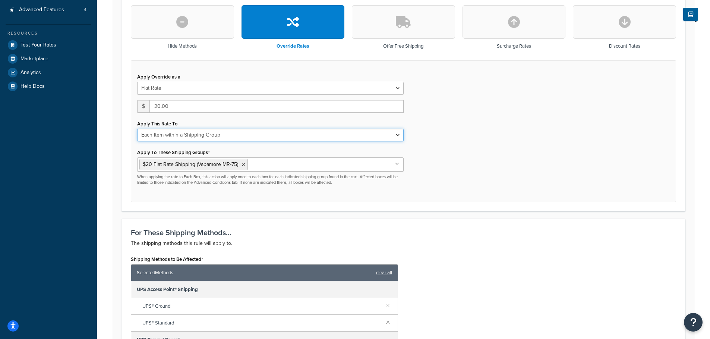
click at [295, 137] on select "Each Shipment in the Cart Each Shipping Group in the Cart Each Item within a Sh…" at bounding box center [270, 135] width 266 height 13
select select "CART"
click at [137, 129] on select "Each Shipment in the Cart Each Shipping Group in the Cart Each Item within a Sh…" at bounding box center [270, 135] width 266 height 13
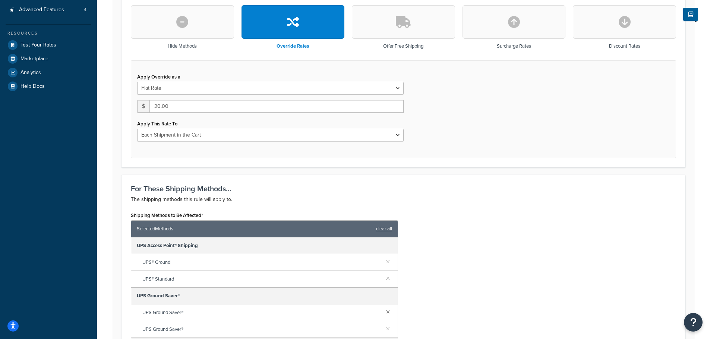
click at [423, 135] on div "Apply Override as a Flat Rate Percentage Flat Rate & Percentage $ 20.00 Apply T…" at bounding box center [403, 109] width 545 height 98
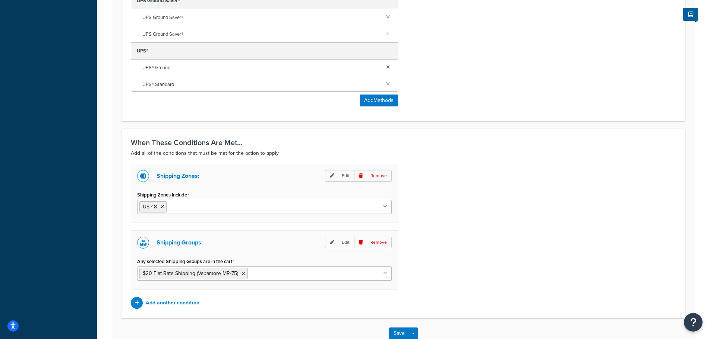
scroll to position [559, 0]
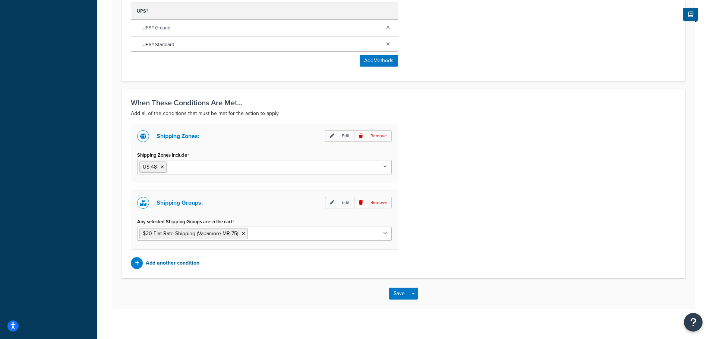
click at [183, 260] on p "Add another condition" at bounding box center [173, 263] width 54 height 10
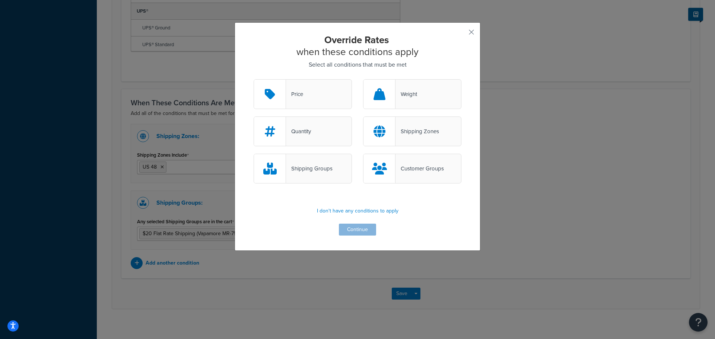
click at [315, 167] on div "Shipping Groups" at bounding box center [309, 169] width 47 height 10
click at [0, 0] on input "Shipping Groups" at bounding box center [0, 0] width 0 height 0
click at [355, 231] on button "Continue" at bounding box center [357, 230] width 37 height 12
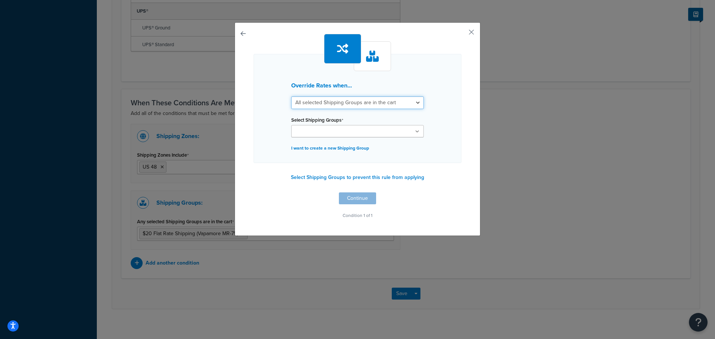
click at [358, 100] on select "All selected Shipping Groups are in the cart Any selected Shipping Groups are i…" at bounding box center [357, 102] width 133 height 13
click at [346, 133] on input "Select Shipping Groups" at bounding box center [327, 132] width 66 height 8
click at [437, 99] on div "Override Rates when... All selected Shipping Groups are in the cart Any selecte…" at bounding box center [358, 108] width 208 height 109
click at [462, 34] on button "button" at bounding box center [461, 35] width 2 height 2
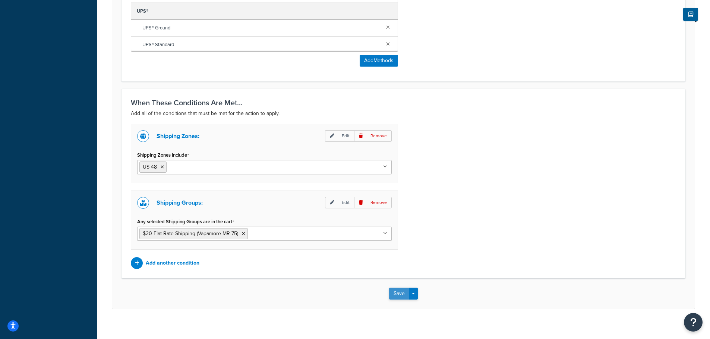
click at [395, 295] on button "Save" at bounding box center [399, 294] width 20 height 12
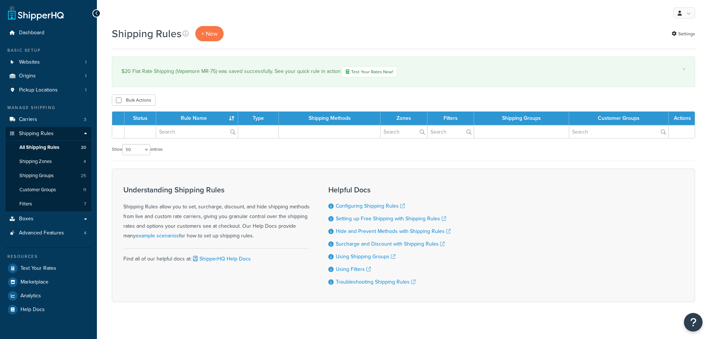
select select "50"
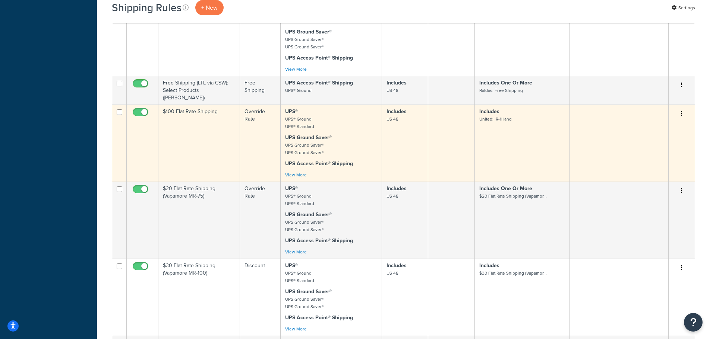
scroll to position [1118, 0]
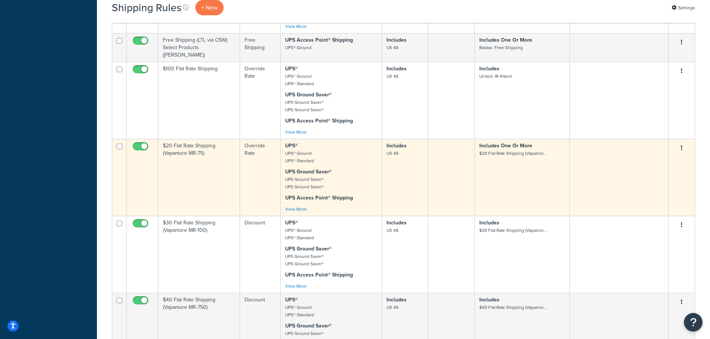
click at [199, 170] on td "$20 Flat Rate Shipping (Vapamore MR-75)" at bounding box center [199, 177] width 82 height 77
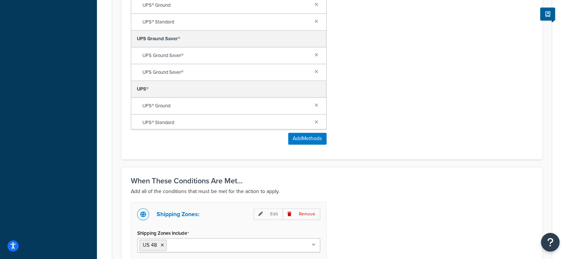
scroll to position [522, 0]
